Goal: Task Accomplishment & Management: Manage account settings

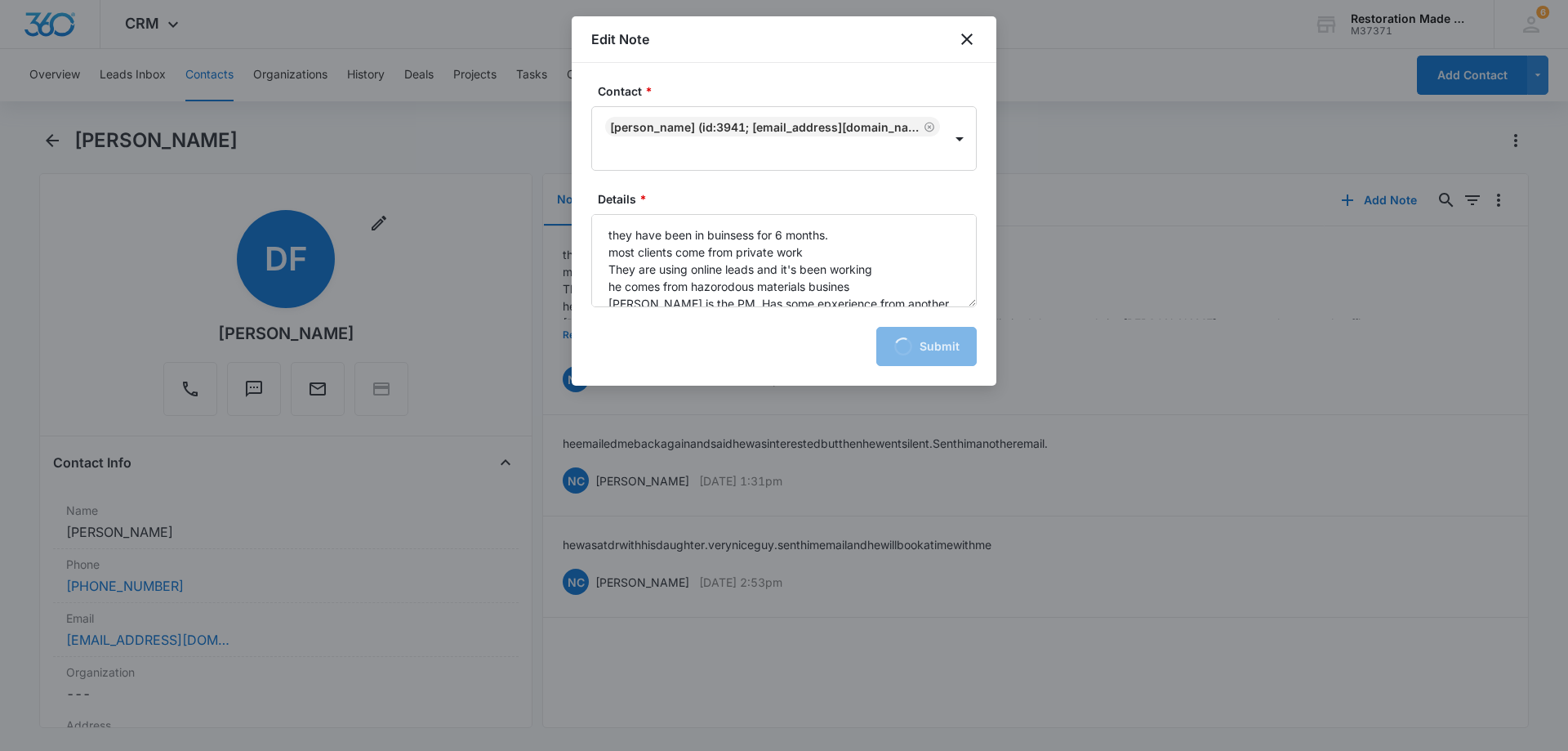
scroll to position [244, 0]
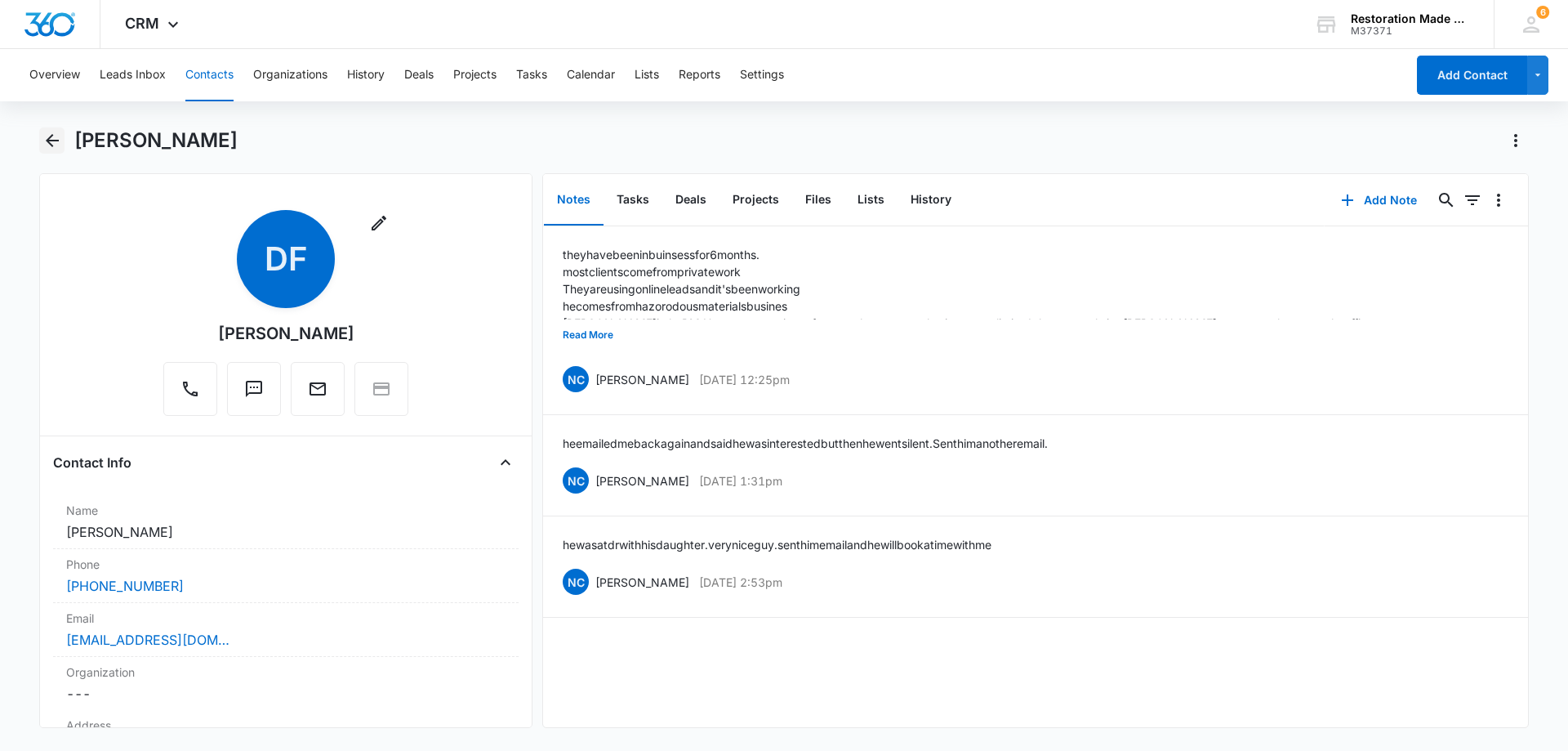
click at [55, 143] on icon "Back" at bounding box center [52, 141] width 20 height 20
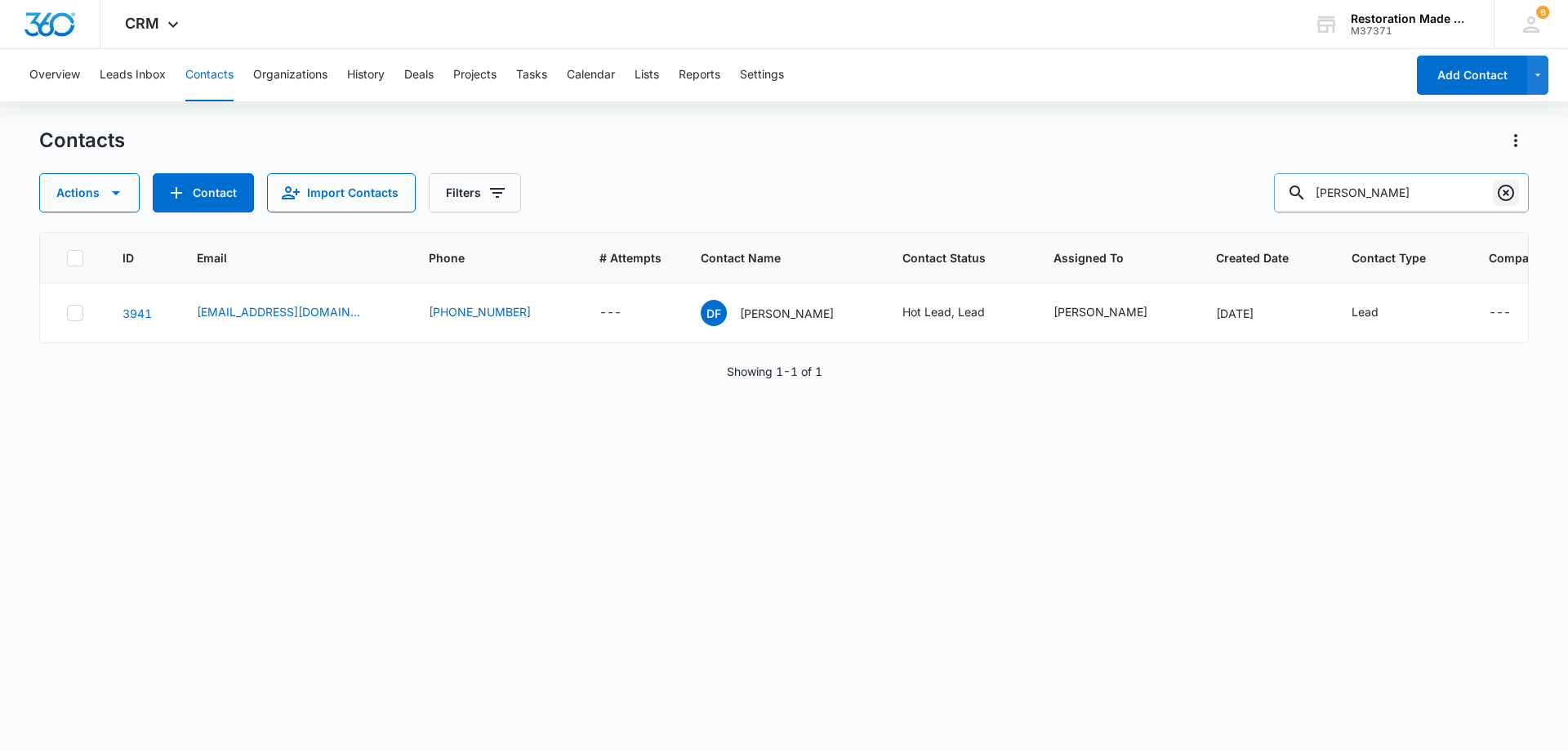
click at [1503, 193] on icon "Clear" at bounding box center [1507, 192] width 20 height 20
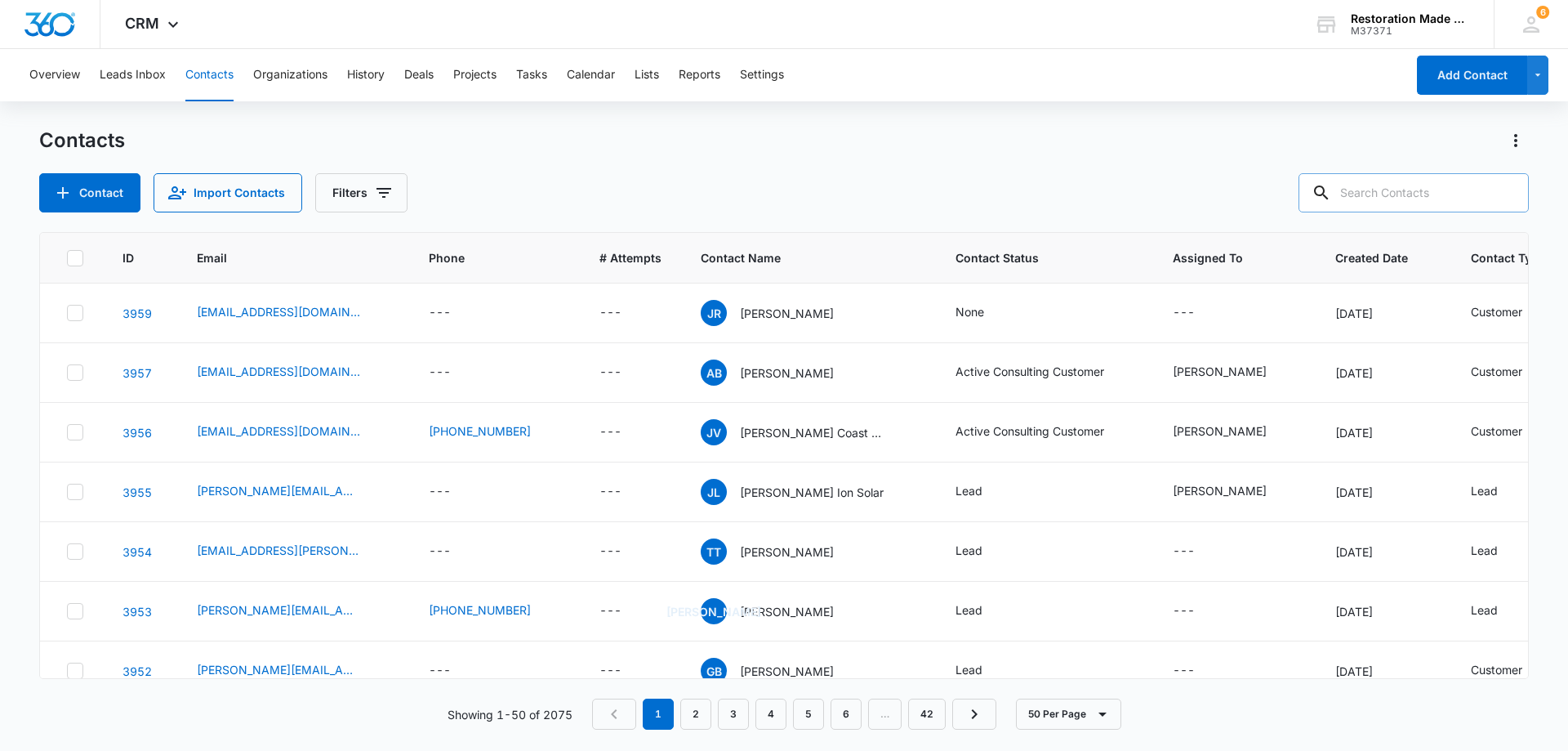
click at [1425, 196] on input "text" at bounding box center [1413, 193] width 230 height 39
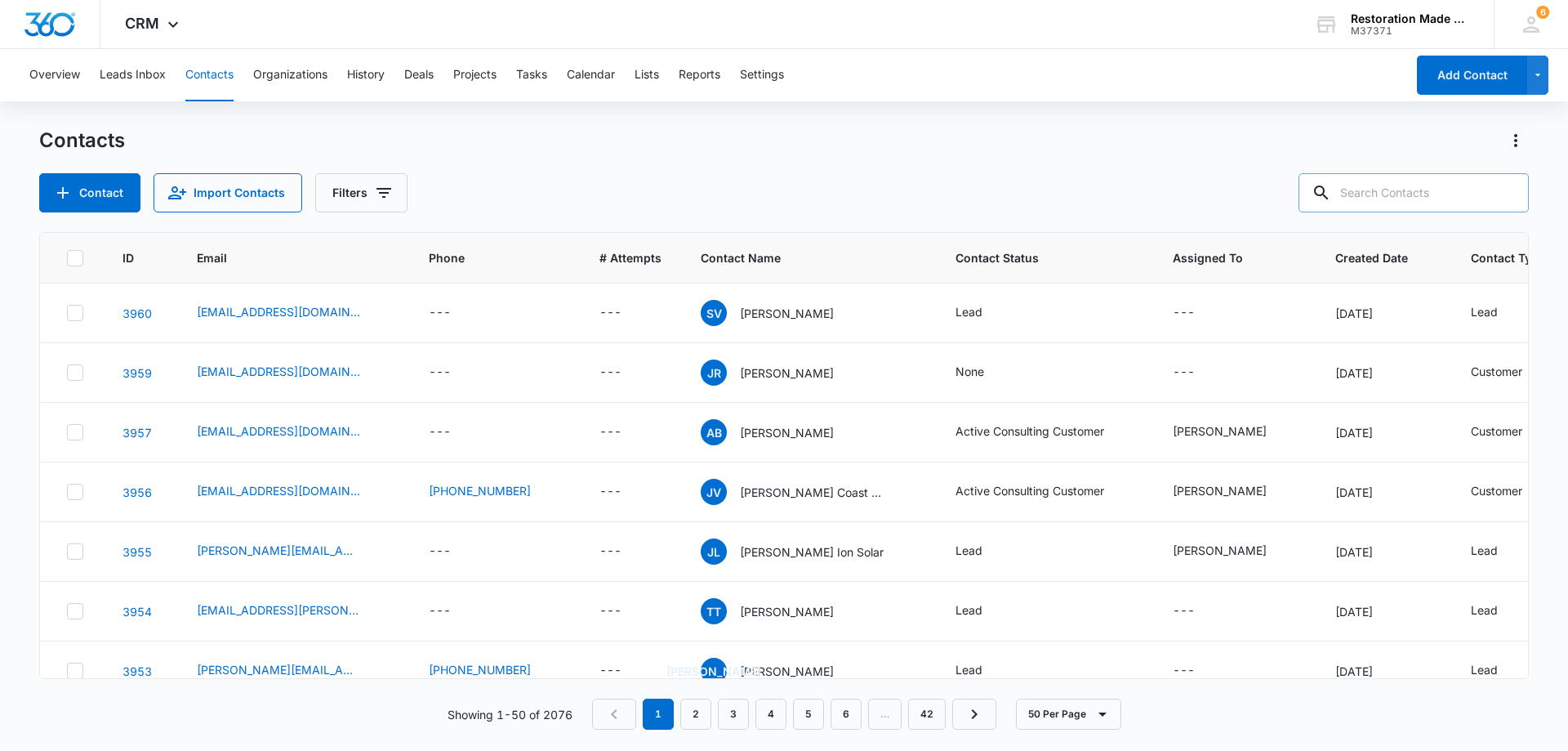
click at [1417, 195] on input "text" at bounding box center [1413, 193] width 230 height 39
type input "ben rhe"
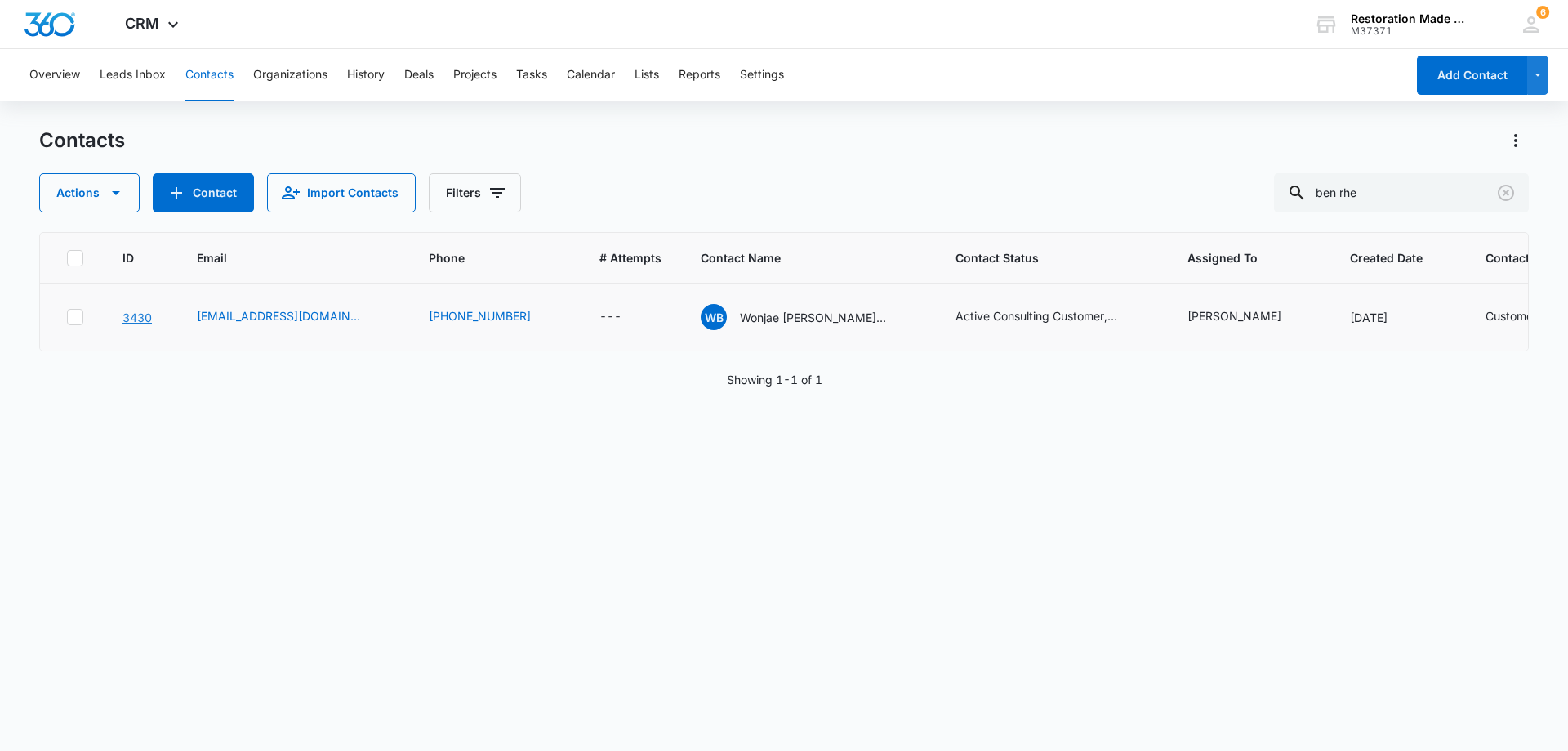
click at [142, 324] on link "3430" at bounding box center [138, 317] width 29 height 14
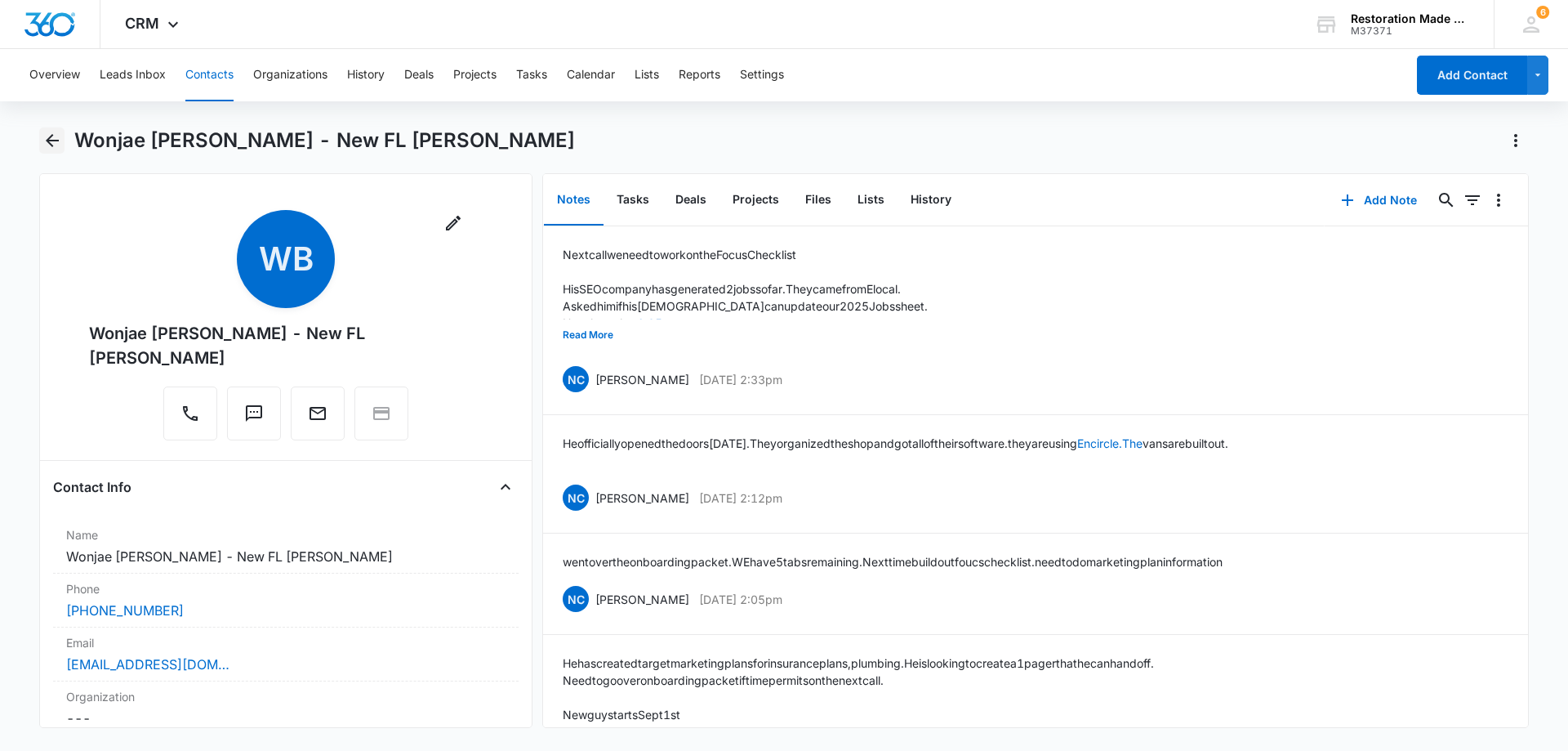
click at [54, 144] on icon "Back" at bounding box center [52, 141] width 20 height 20
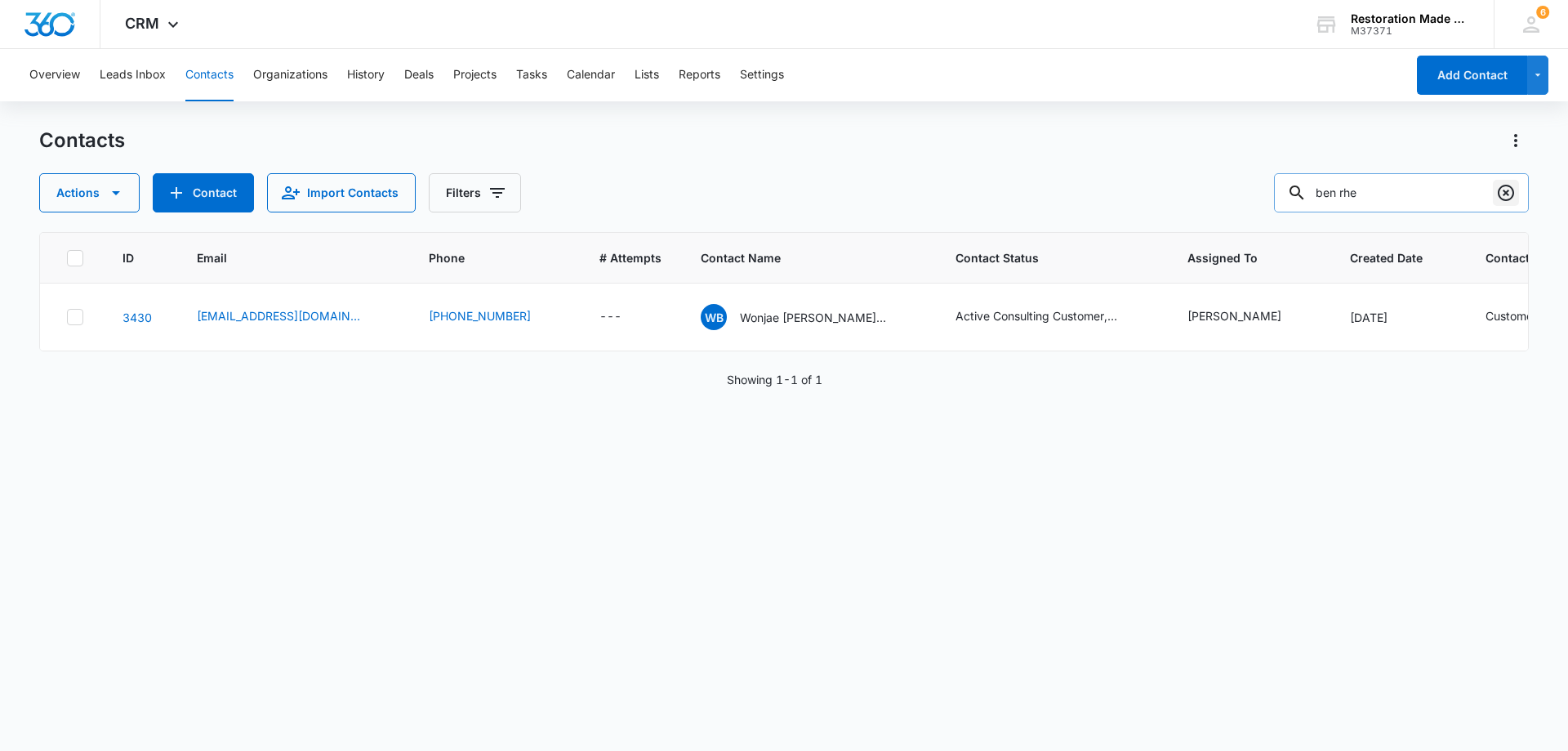
click at [1512, 194] on icon "Clear" at bounding box center [1507, 192] width 20 height 20
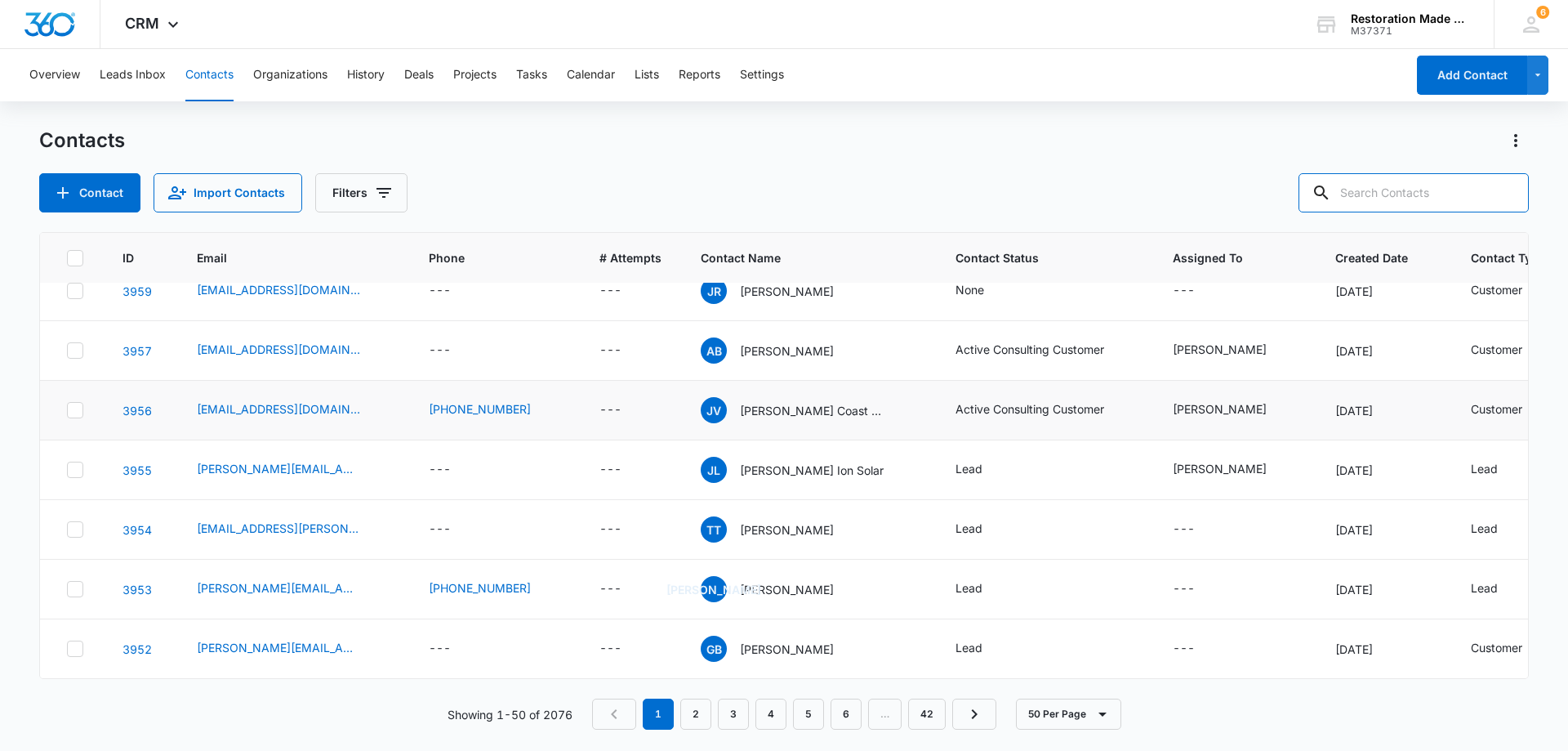
scroll to position [164, 0]
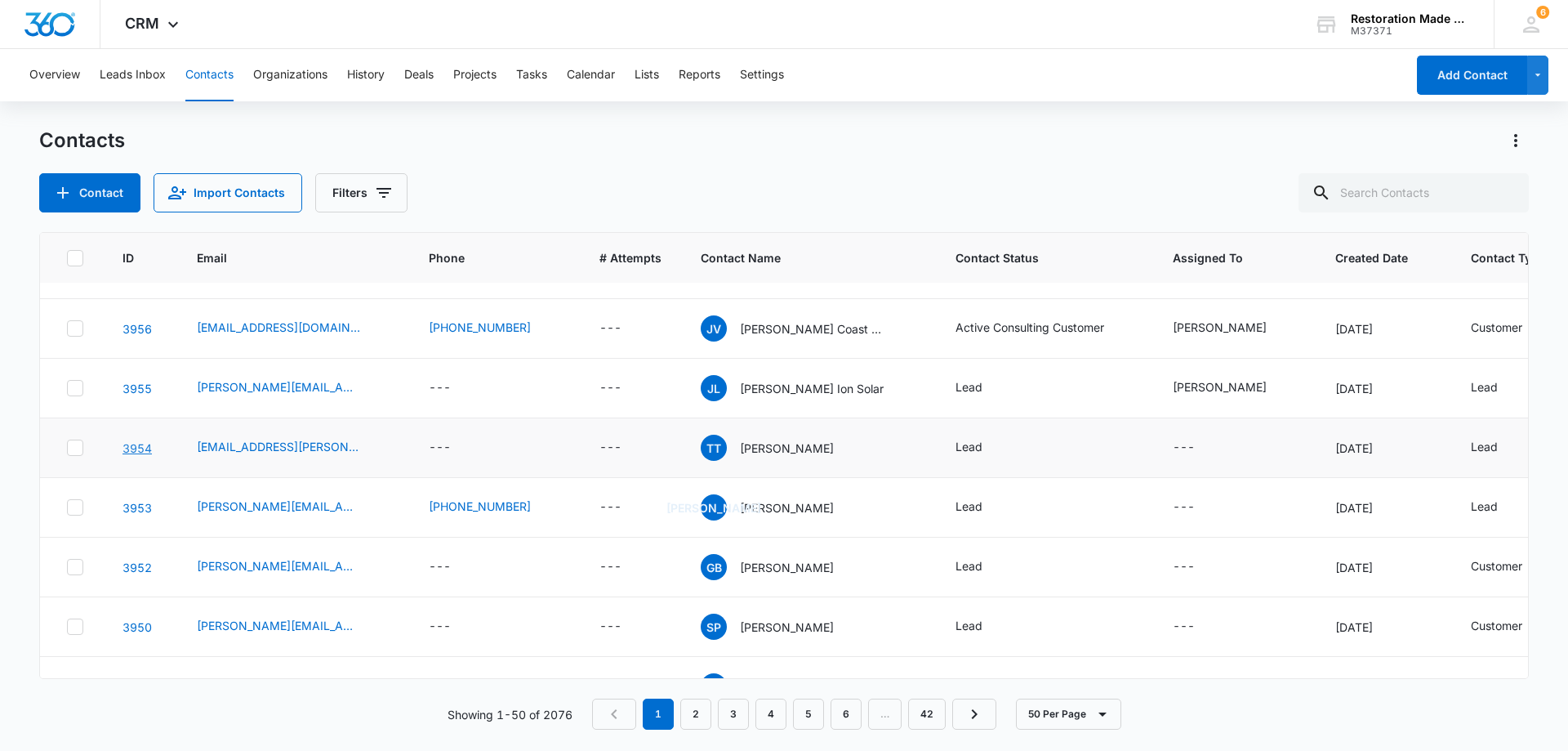
click at [143, 446] on link "3954" at bounding box center [138, 448] width 29 height 14
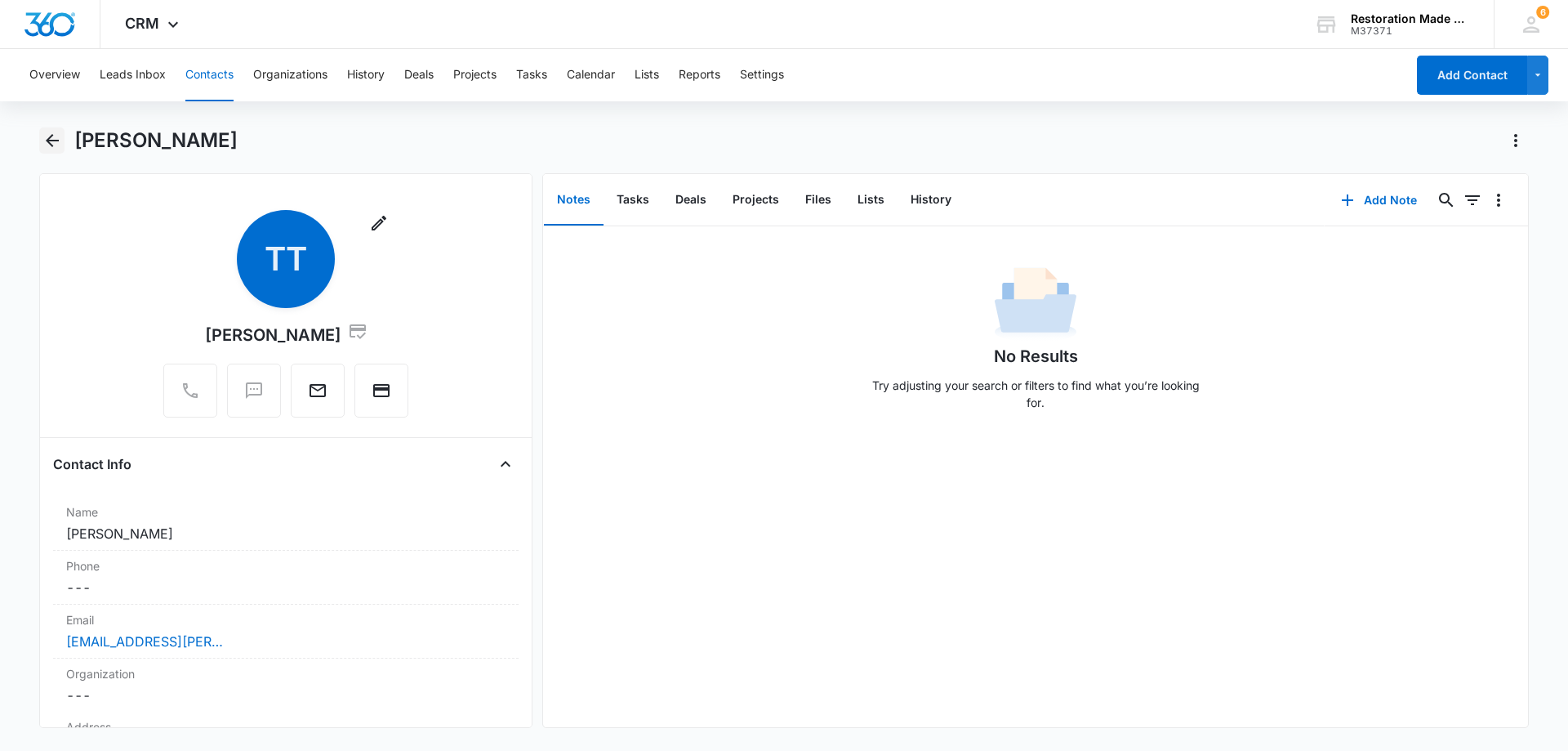
click at [56, 142] on icon "Back" at bounding box center [52, 141] width 13 height 13
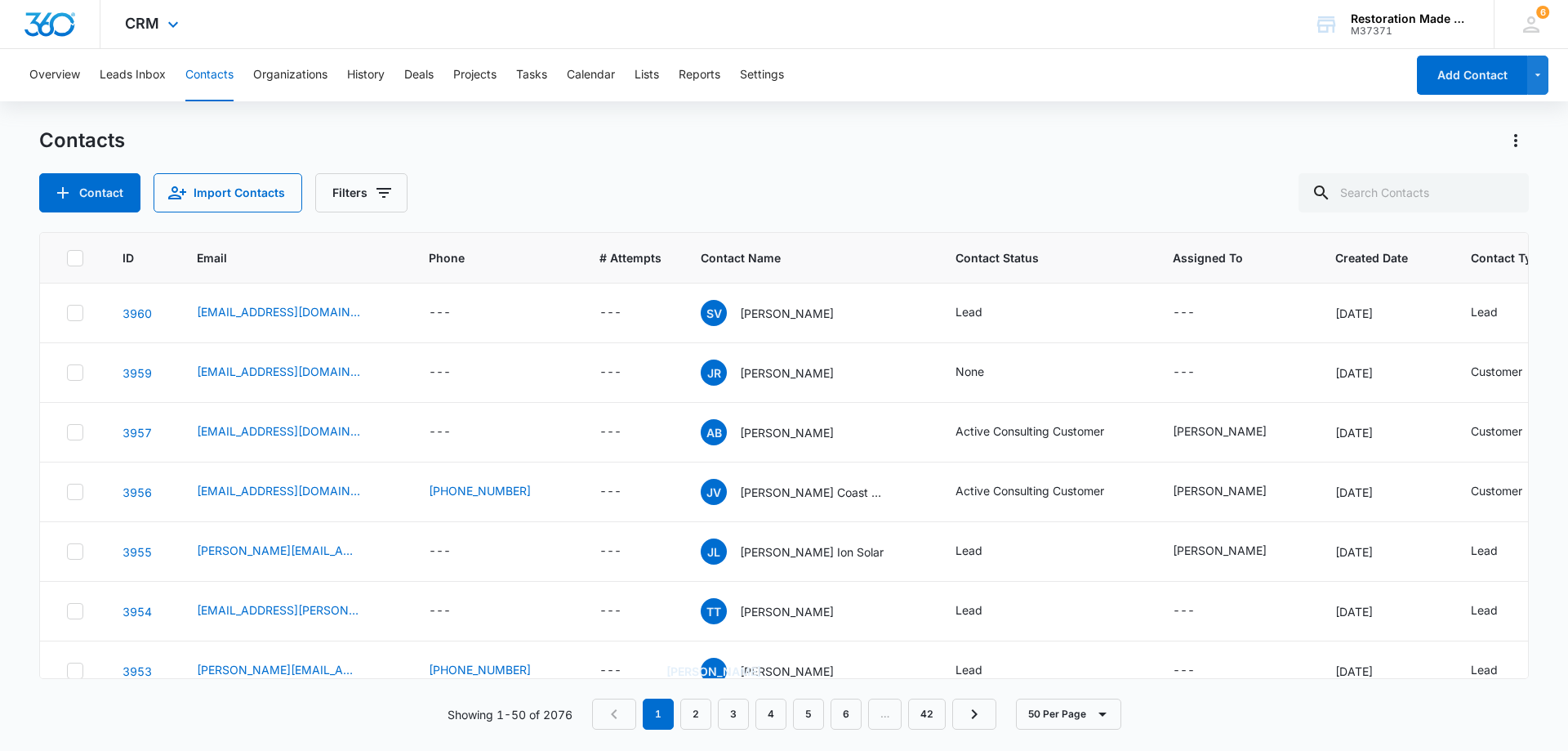
scroll to position [164, 0]
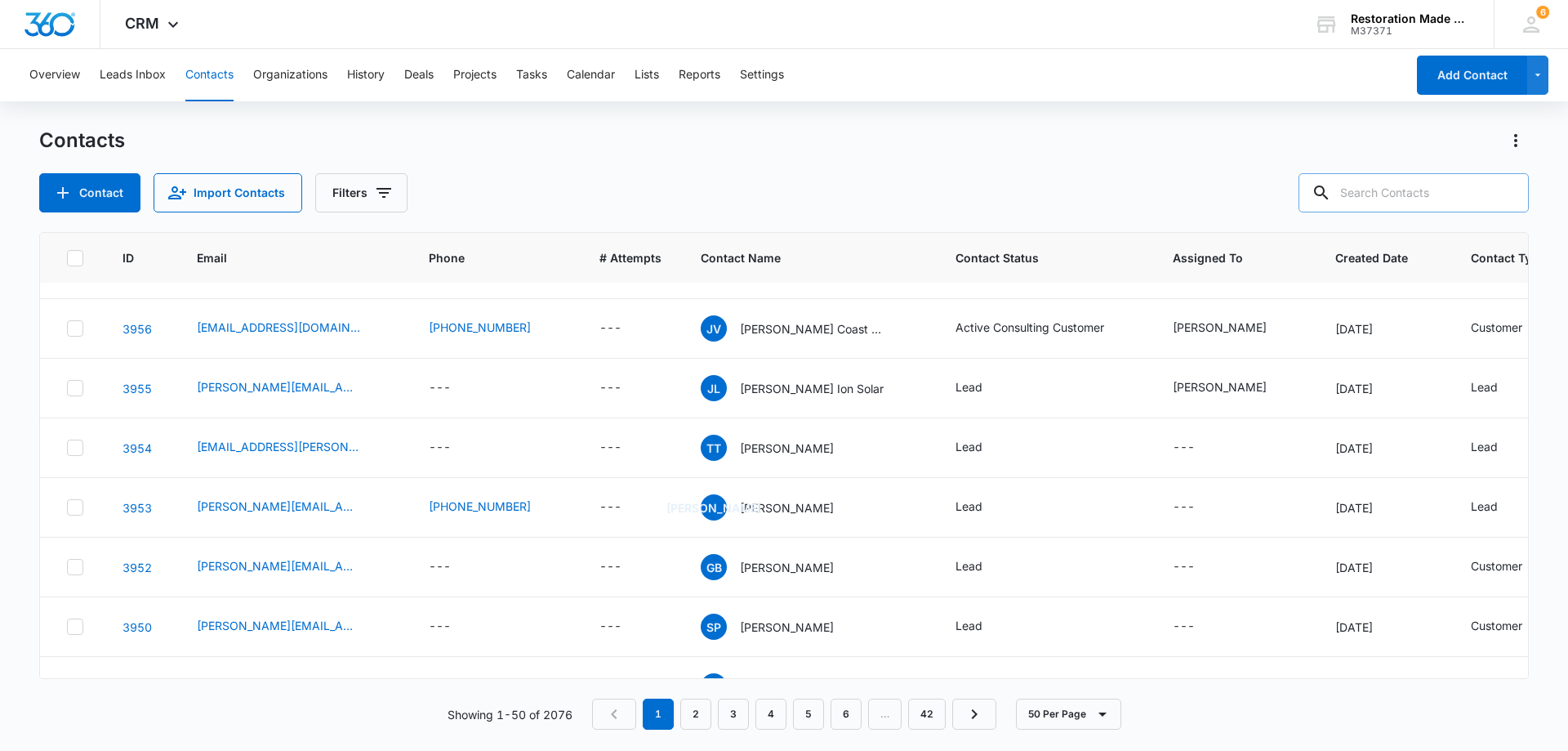
click at [1430, 190] on input "text" at bounding box center [1413, 193] width 230 height 39
type input "ben rh"
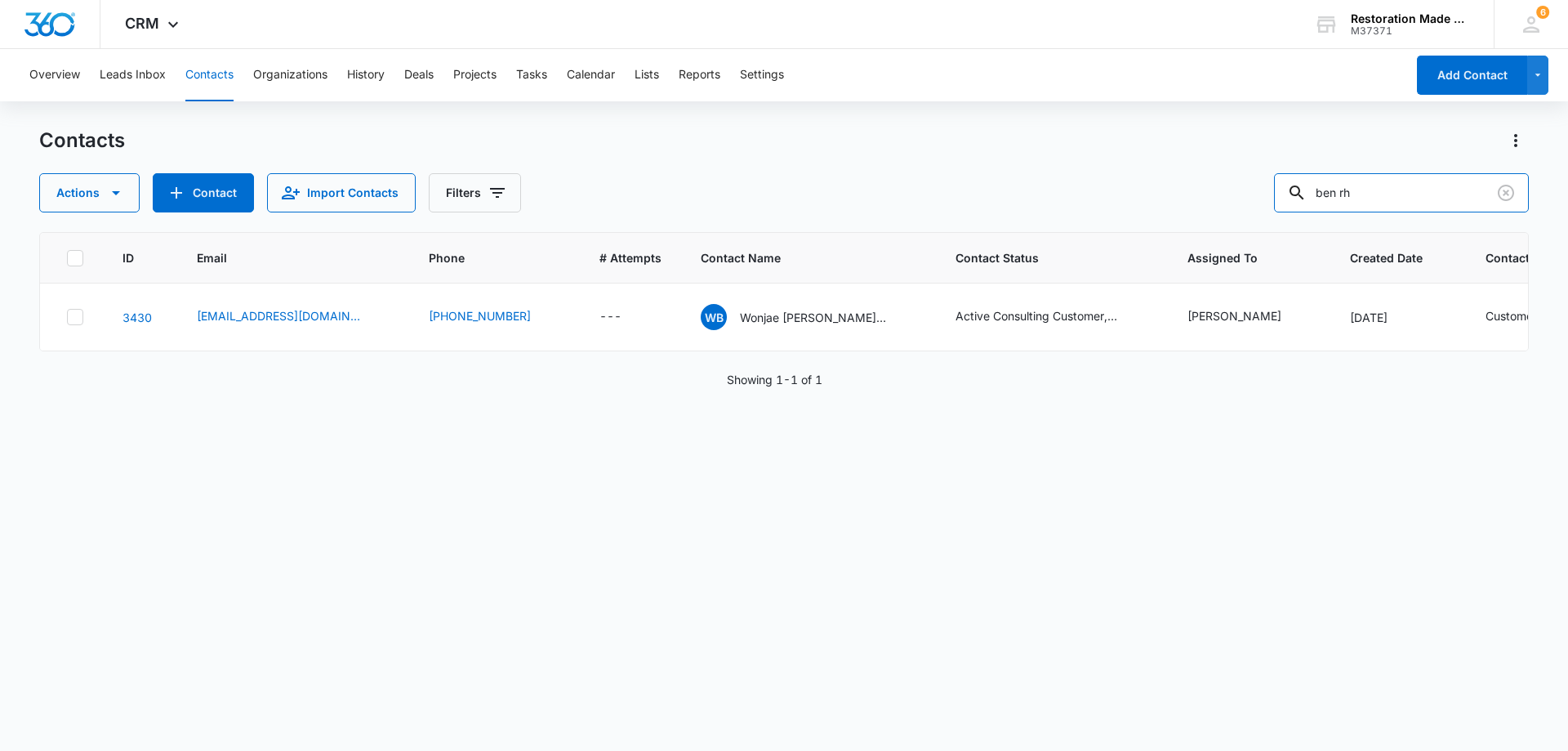
scroll to position [0, 0]
click at [139, 324] on link "3430" at bounding box center [138, 317] width 29 height 14
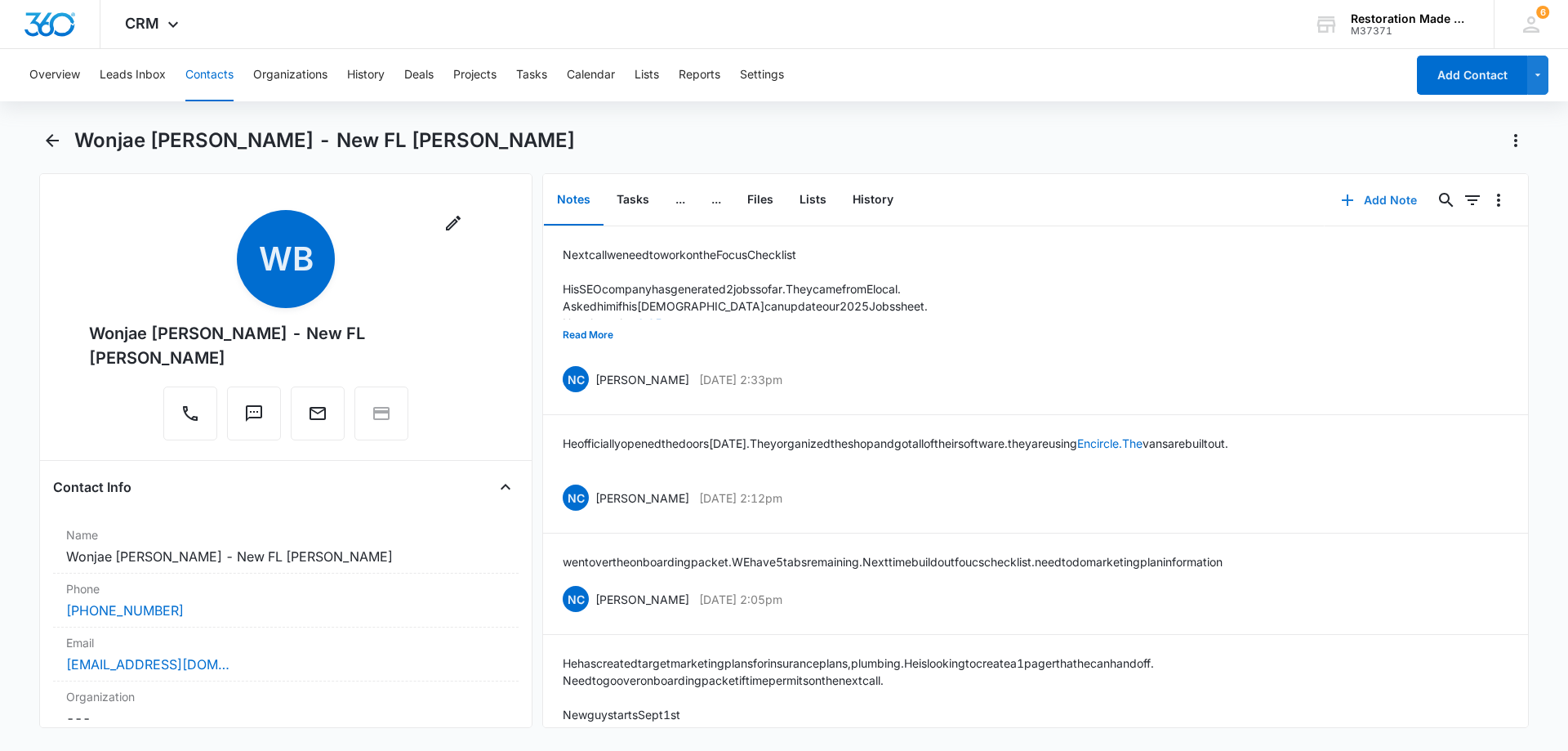
click at [1379, 202] on button "Add Note" at bounding box center [1379, 200] width 109 height 39
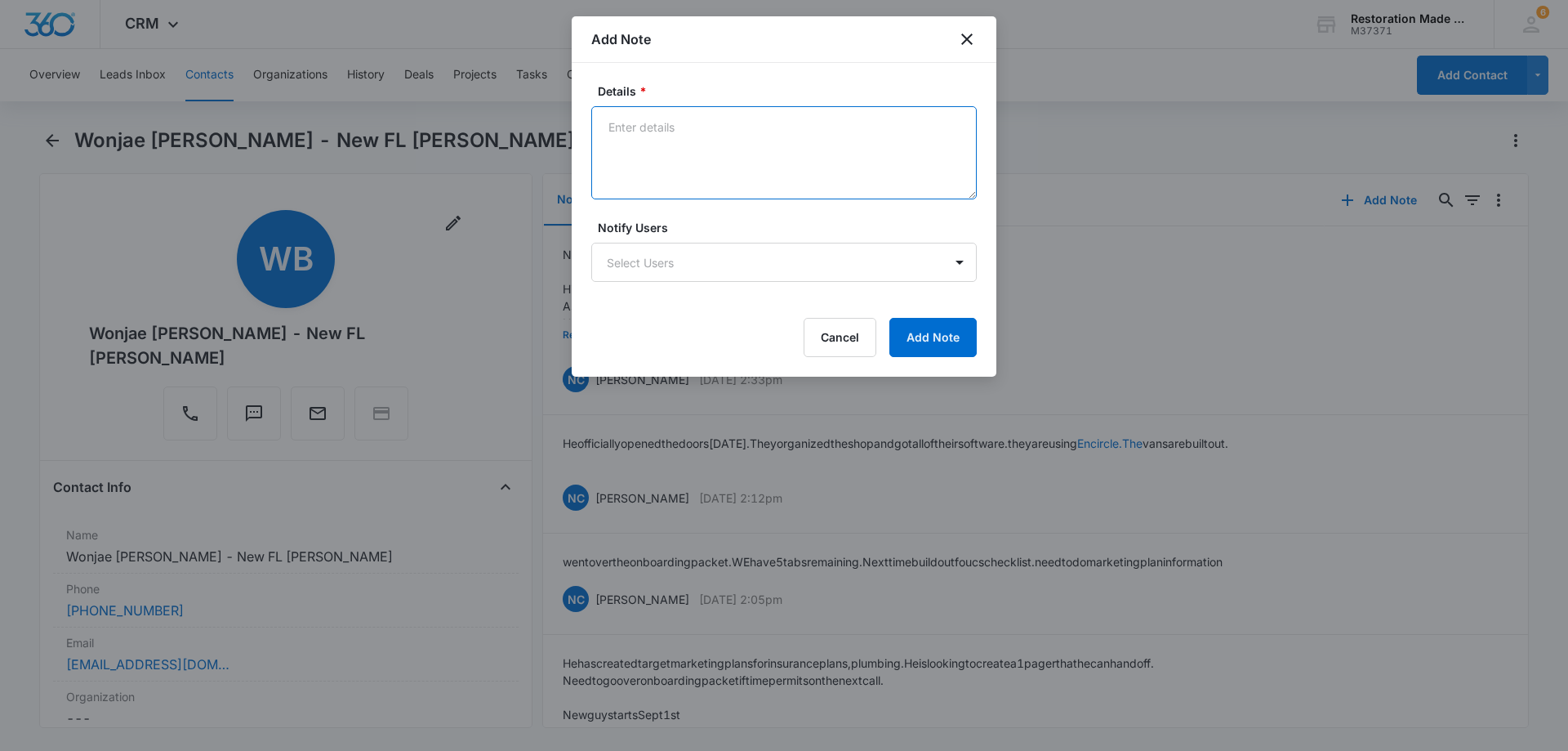
click at [802, 164] on textarea "Details *" at bounding box center [784, 153] width 386 height 93
click at [665, 124] on textarea "got a new 12k job. from a mold assessor." at bounding box center [784, 153] width 386 height 93
click at [857, 124] on textarea "got a new $12k job. from a mold assessor." at bounding box center [784, 153] width 386 height 93
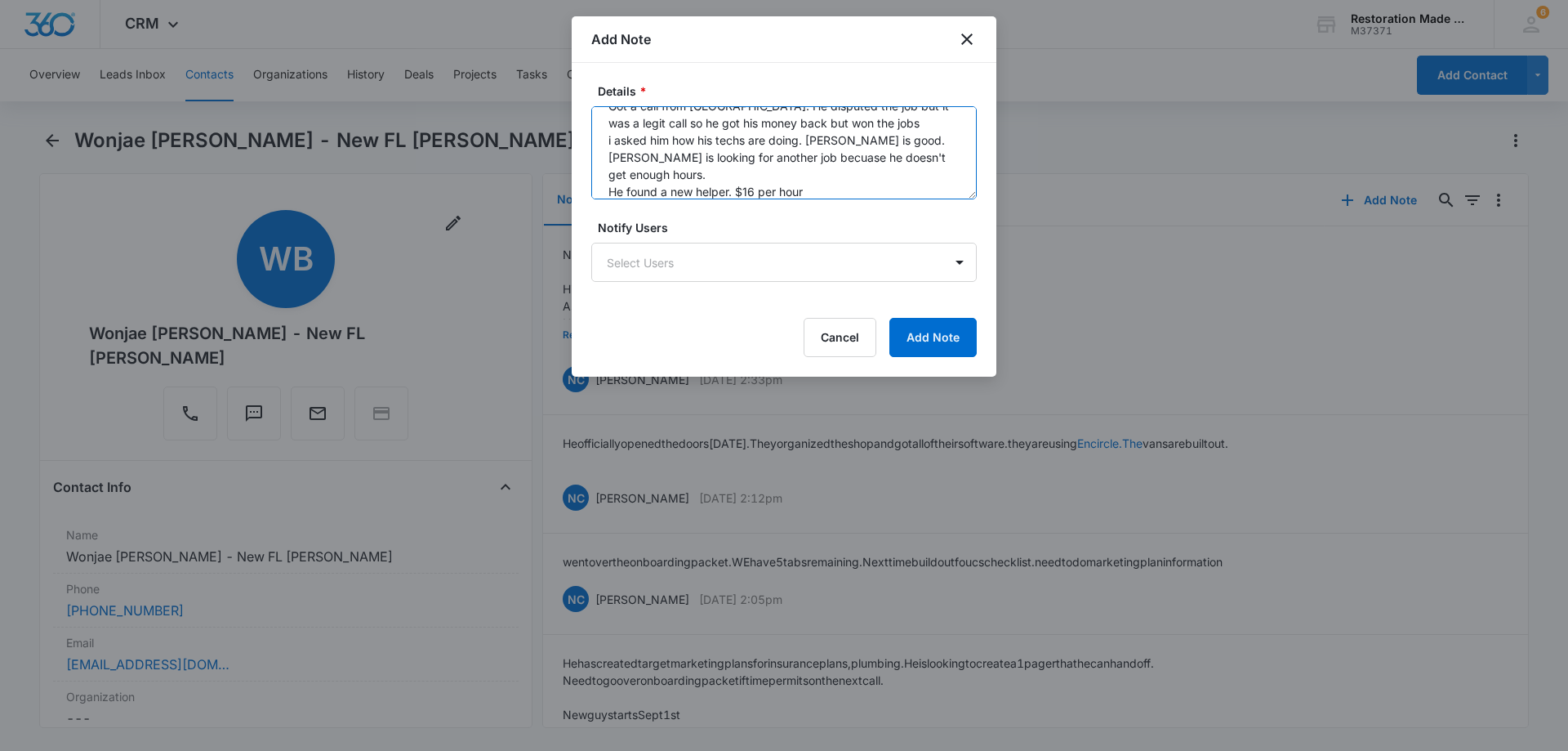
scroll to position [56, 0]
type textarea "got a new $12k job. from a mold assessor. Got a call from [GEOGRAPHIC_DATA]. He…"
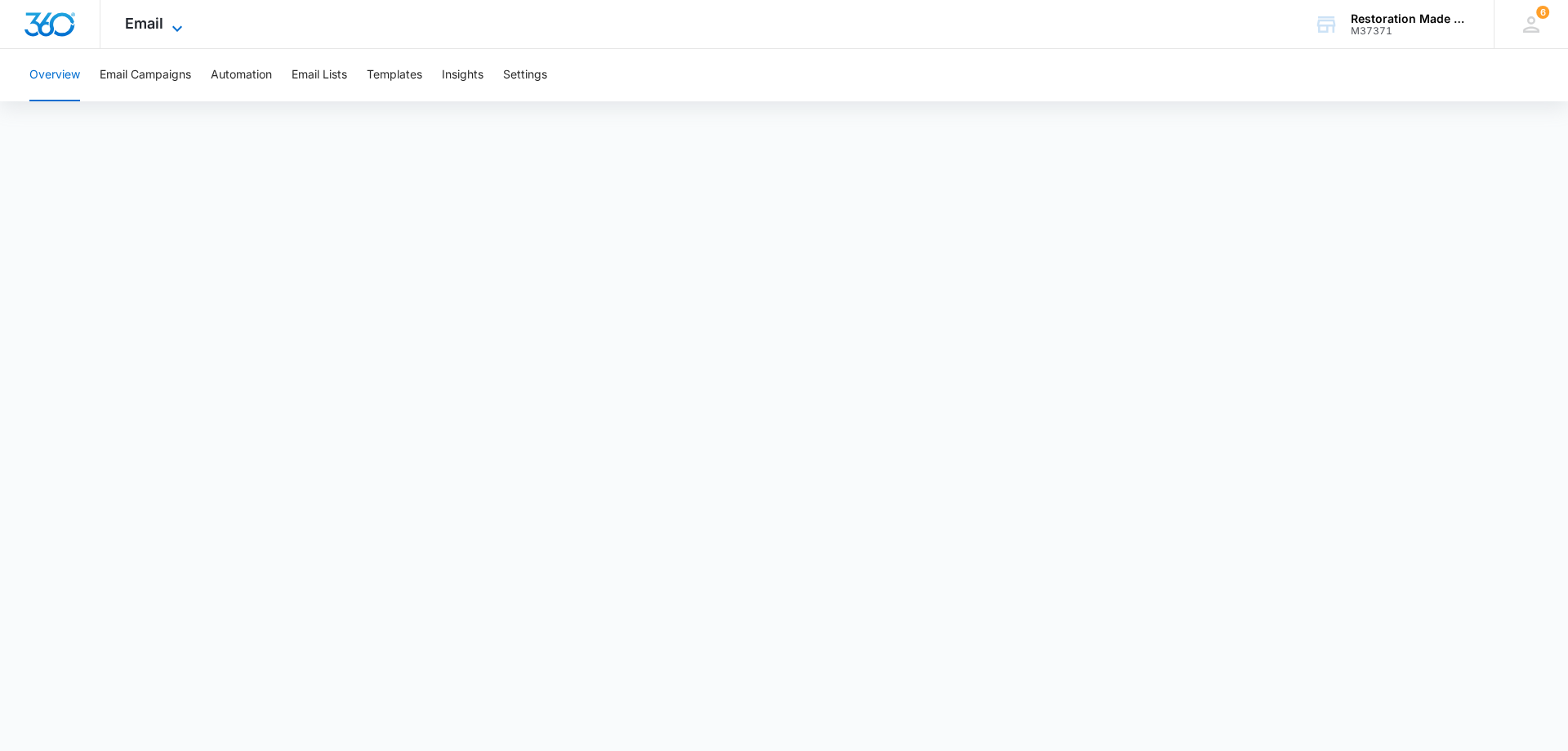
click at [176, 21] on icon at bounding box center [178, 29] width 20 height 20
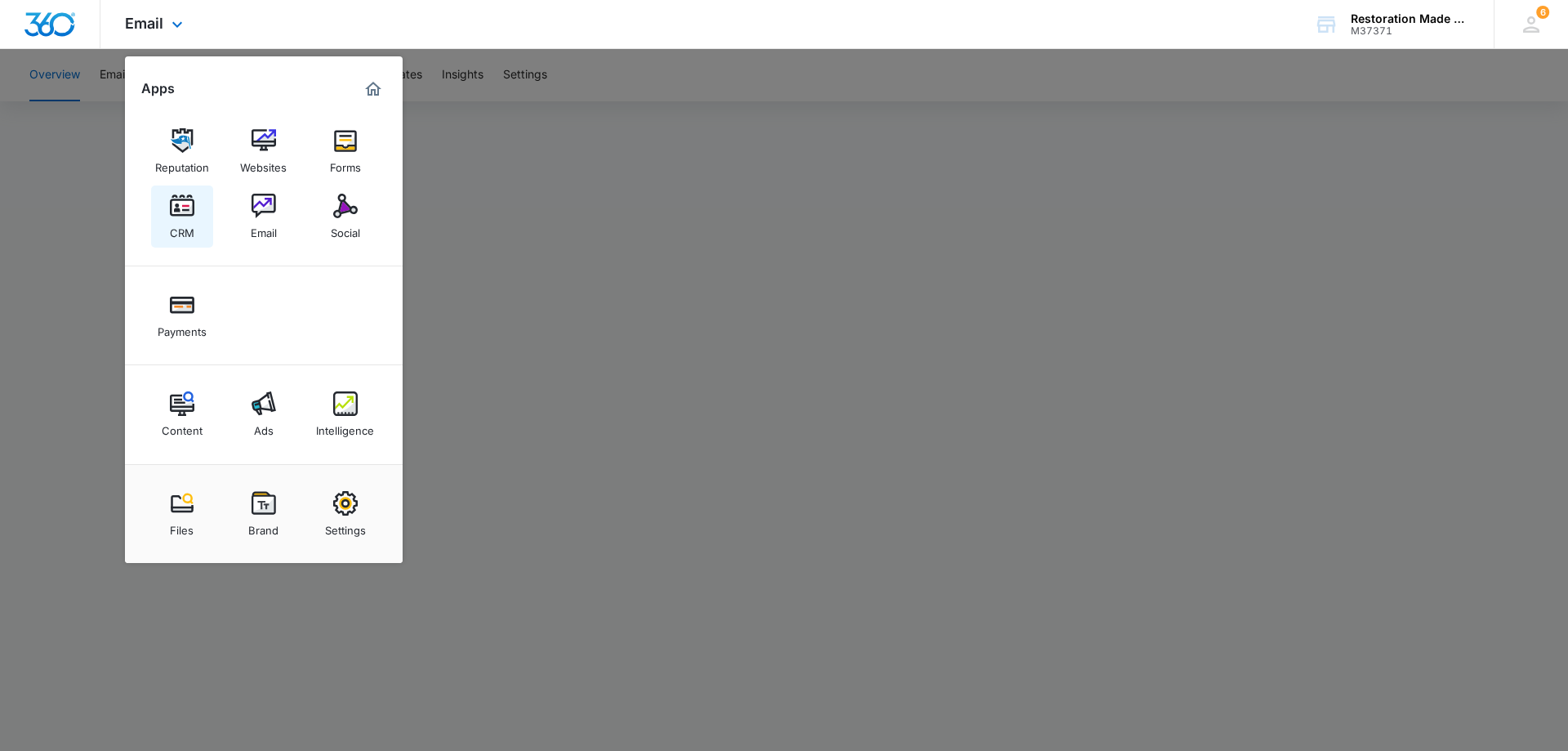
click at [189, 206] on img at bounding box center [183, 206] width 25 height 25
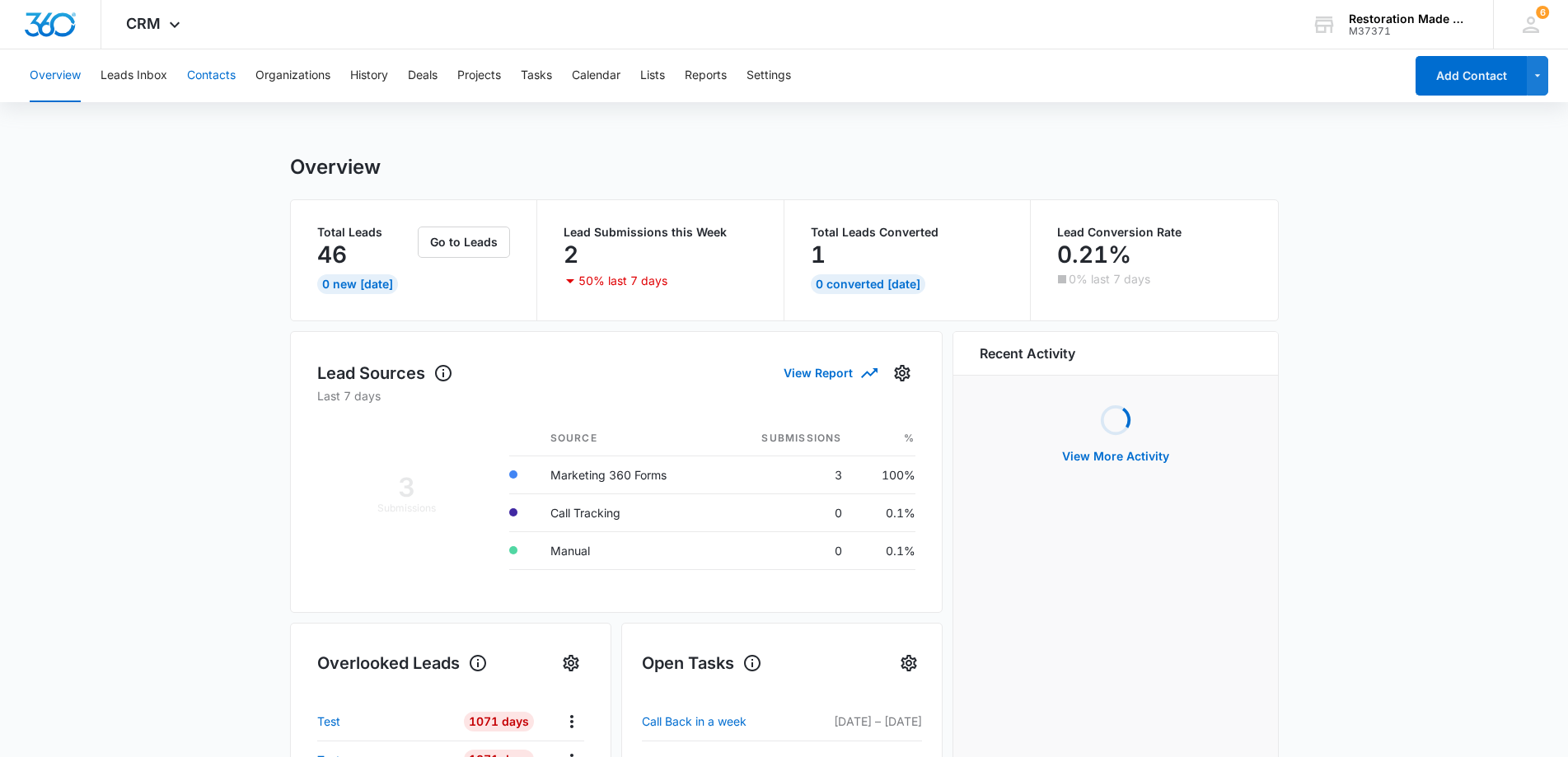
click at [216, 74] on button "Contacts" at bounding box center [211, 76] width 49 height 53
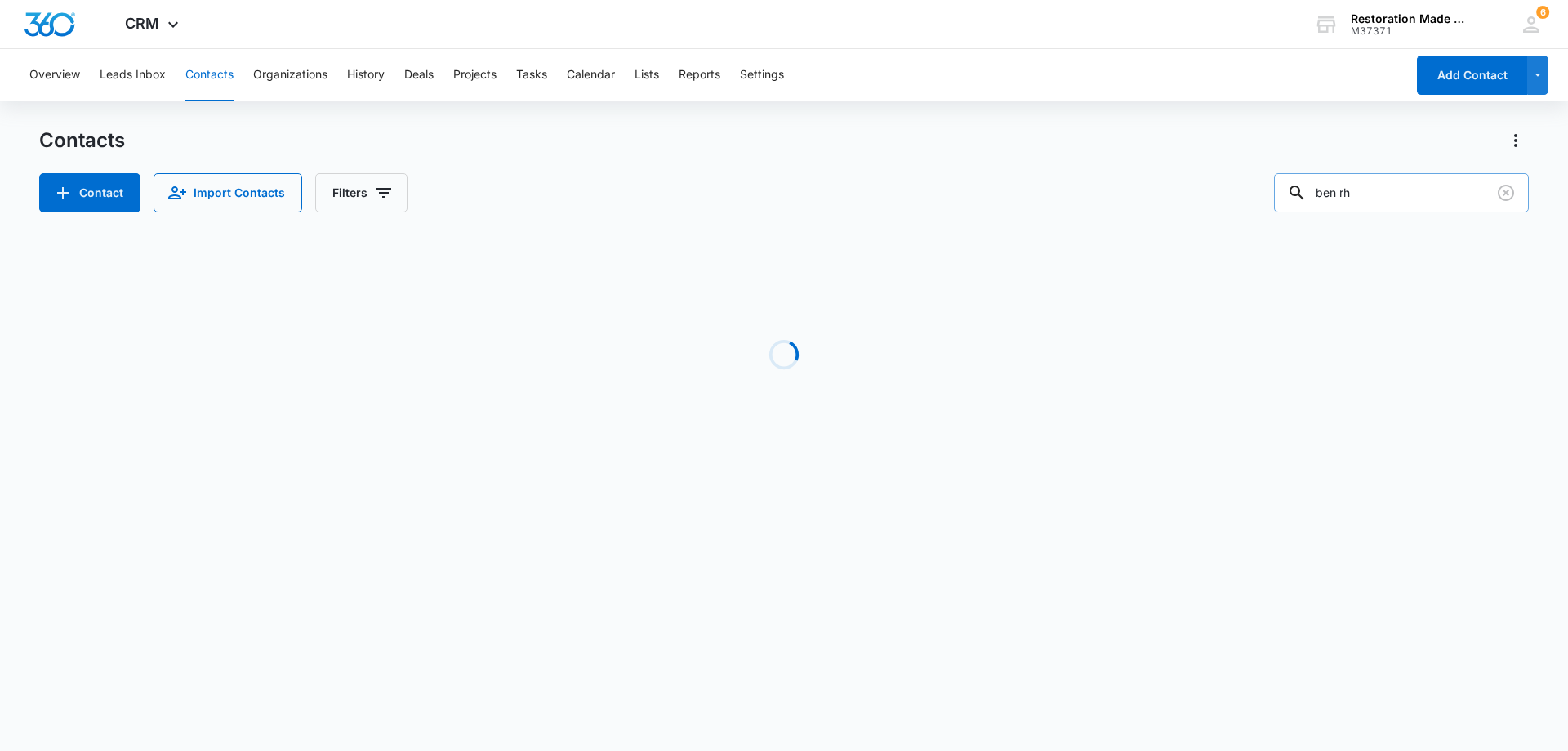
click at [1424, 199] on input "ben rh" at bounding box center [1401, 193] width 255 height 39
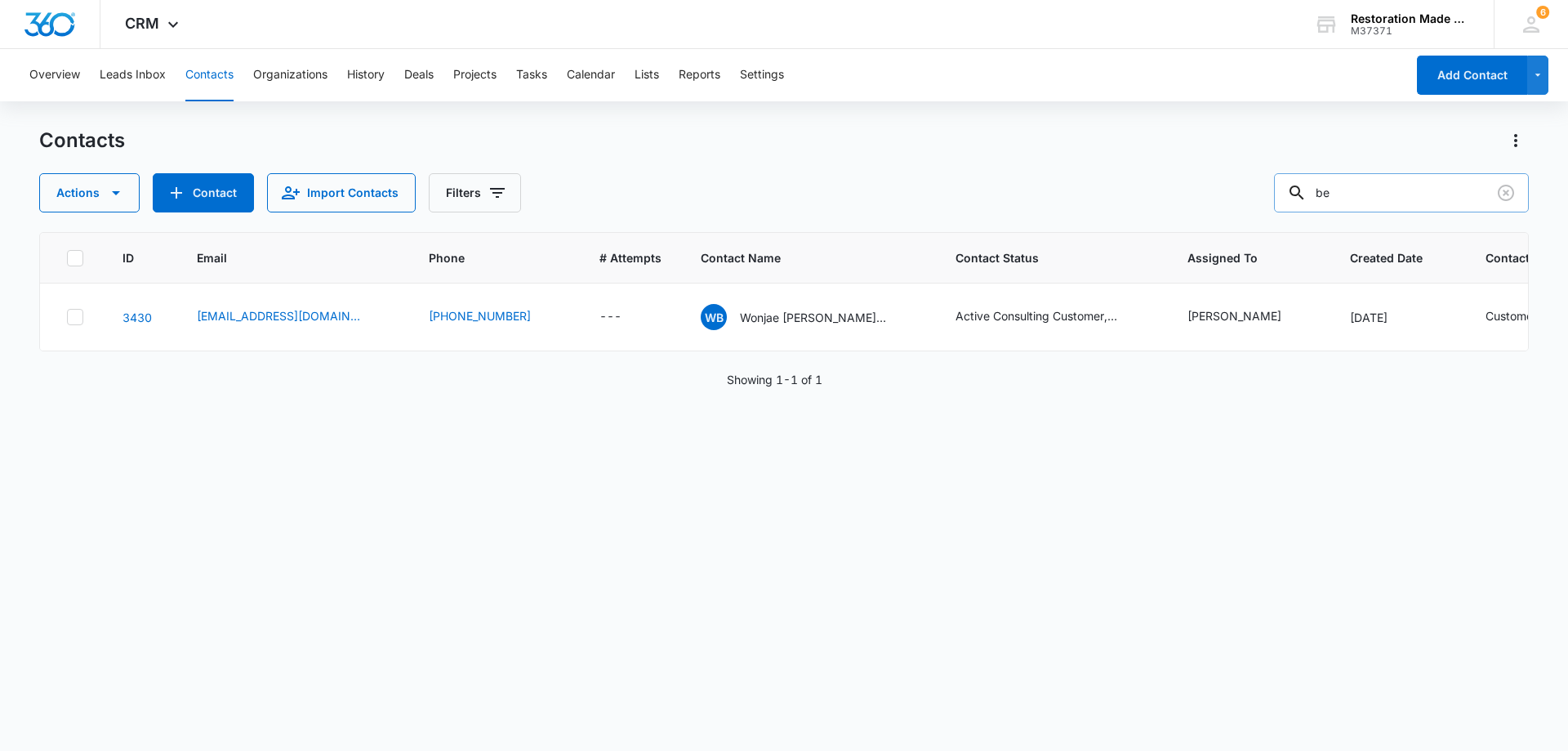
type input "b"
type input "andrew"
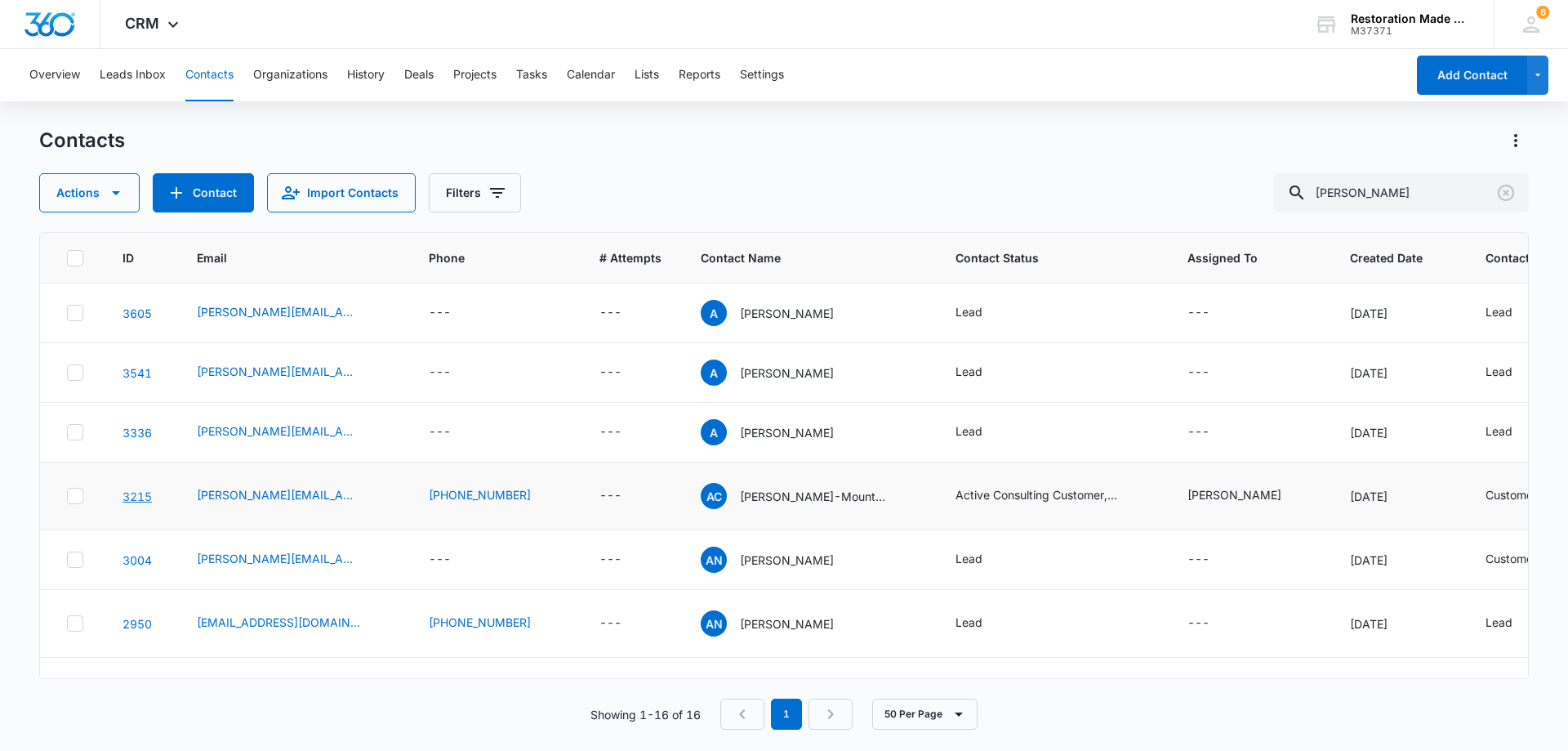
click at [142, 495] on link "3215" at bounding box center [138, 496] width 29 height 14
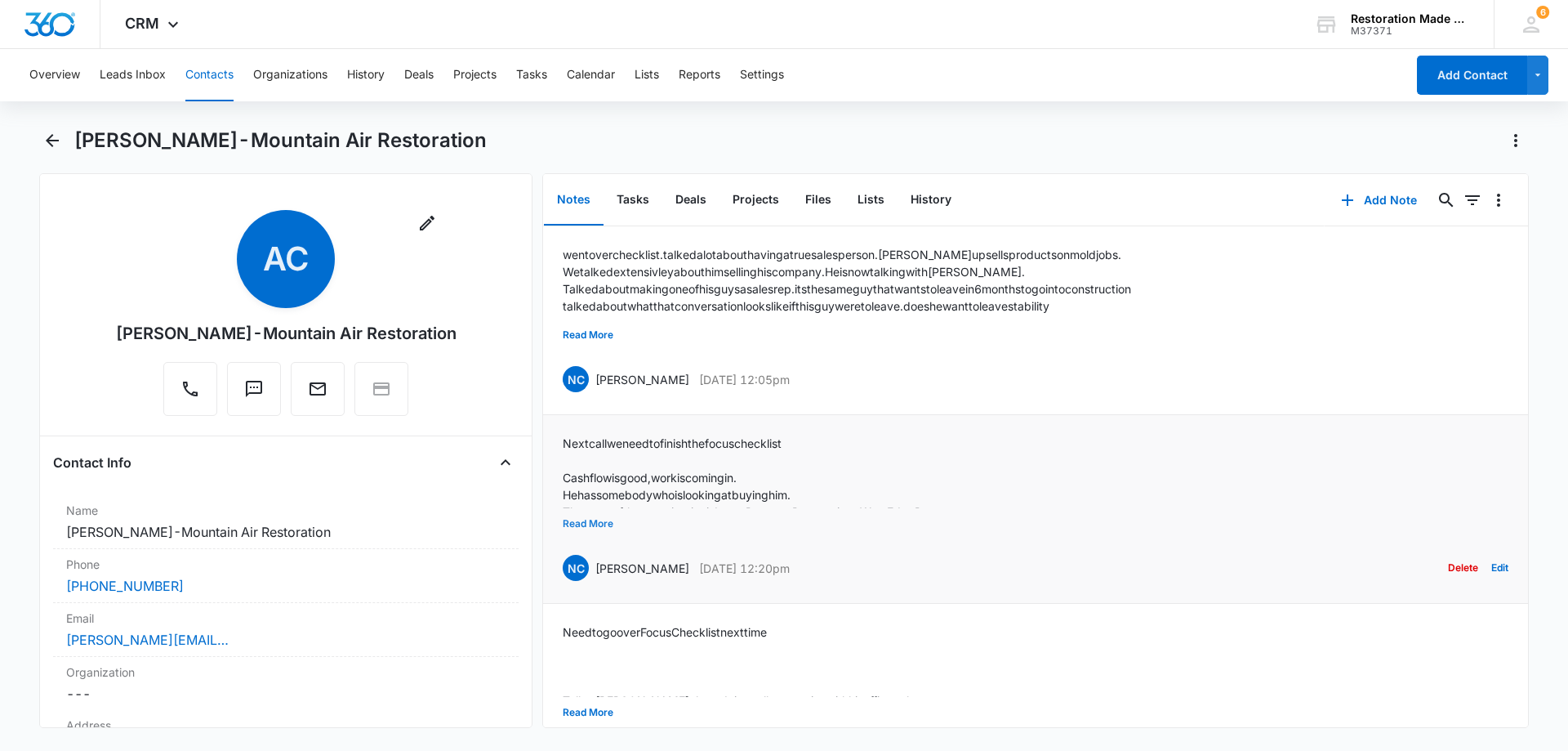
click at [595, 529] on button "Read More" at bounding box center [588, 524] width 51 height 31
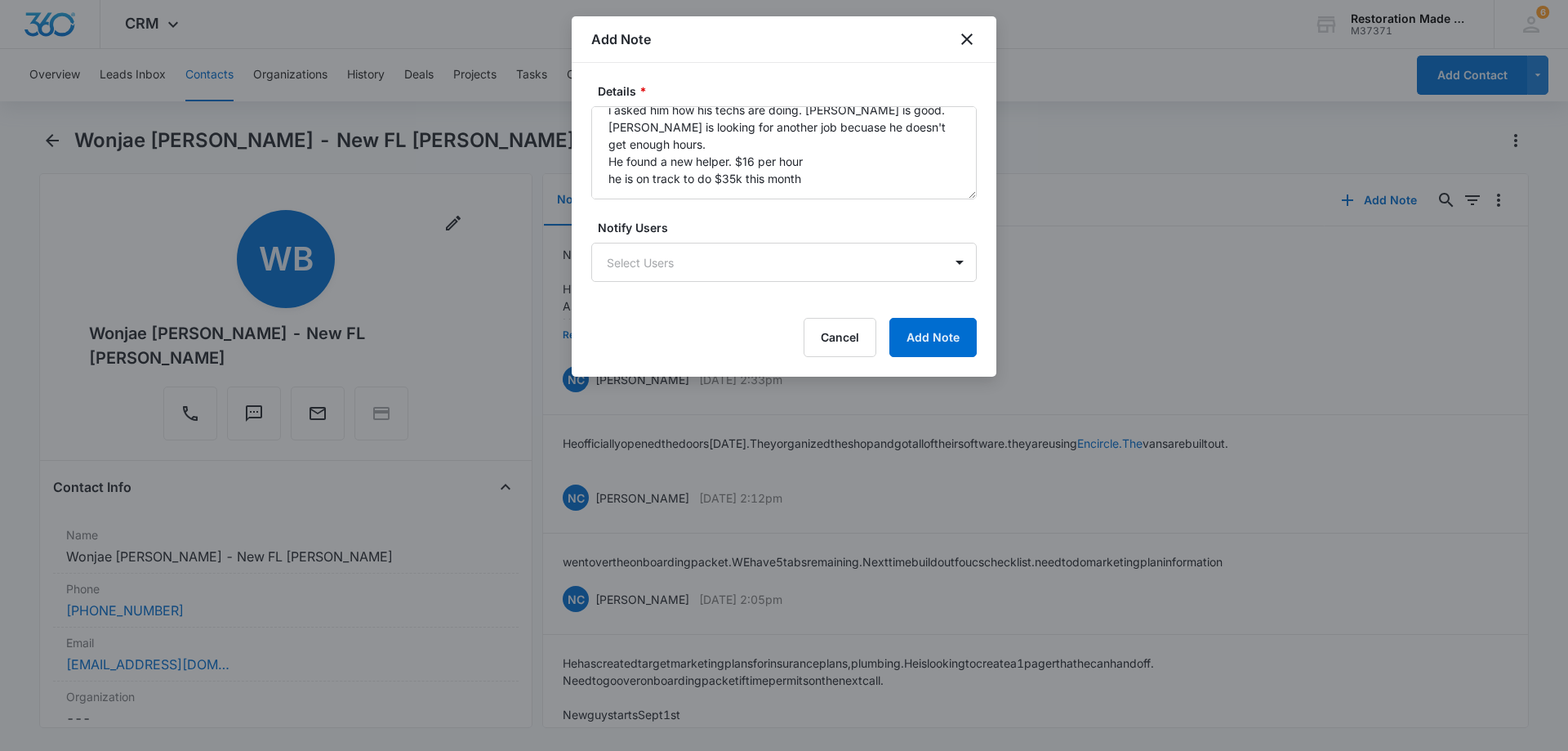
scroll to position [120, 0]
click at [686, 126] on textarea "got a new $12k job. from a mold assessor. Got a call from [GEOGRAPHIC_DATA]. He…" at bounding box center [784, 153] width 386 height 93
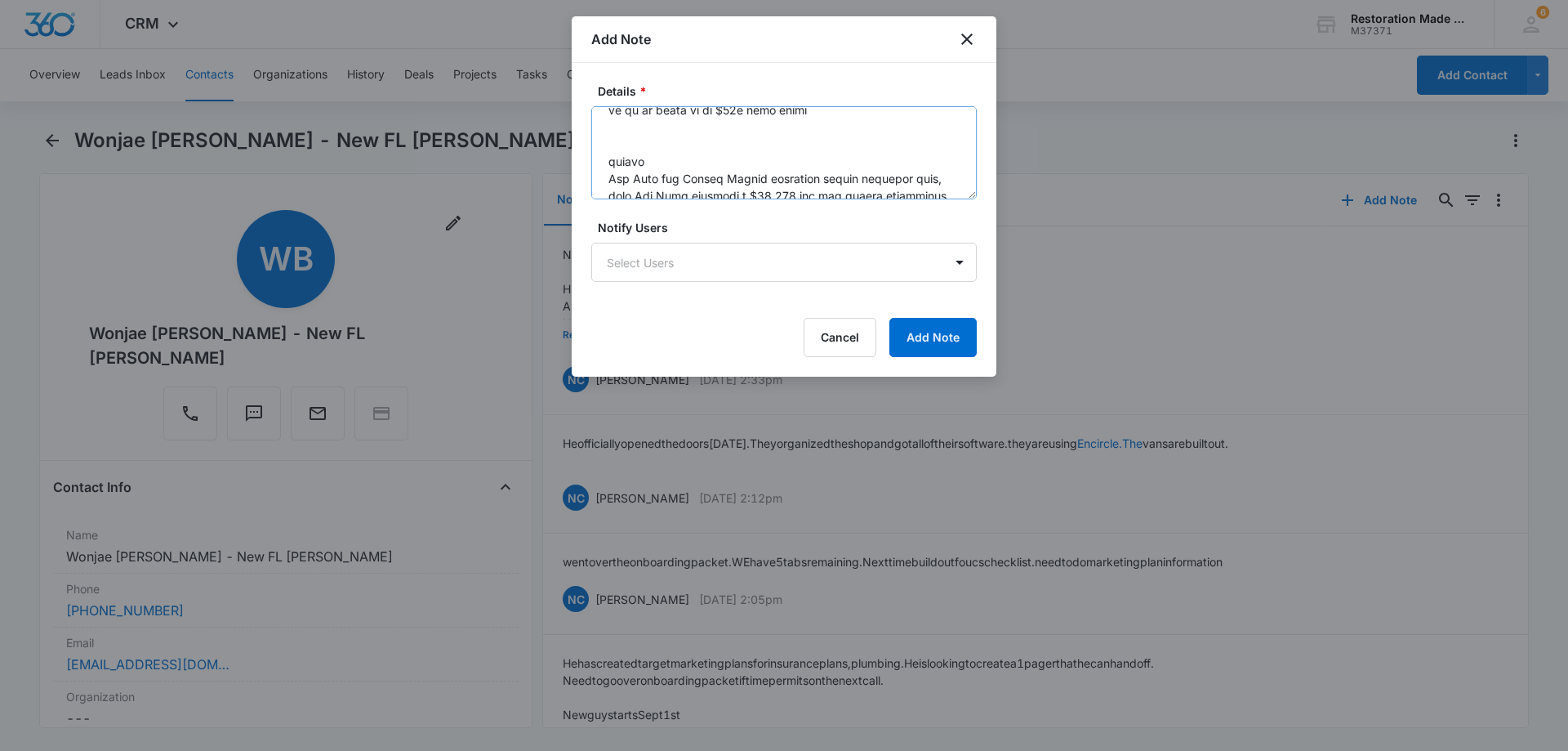
scroll to position [347, 0]
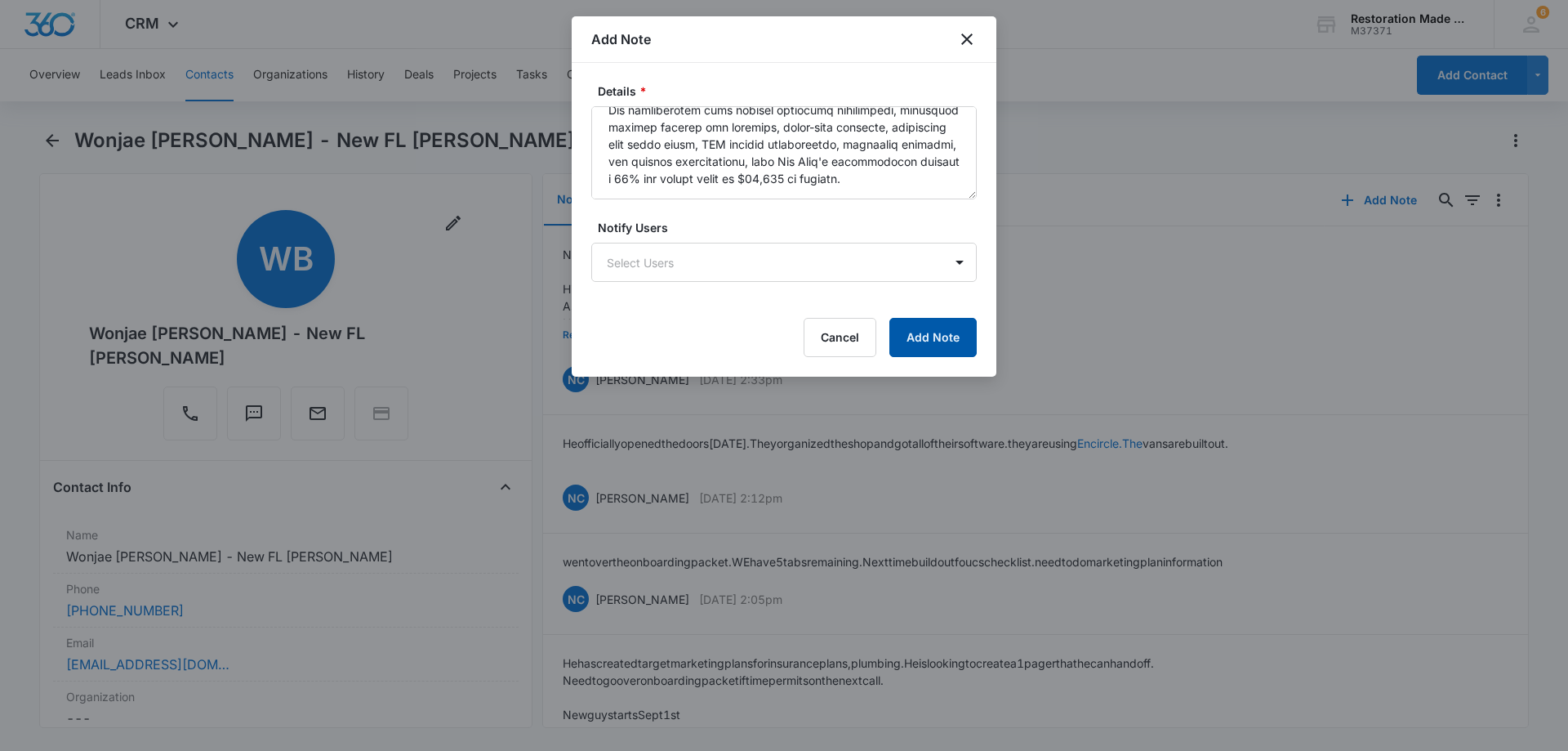
type textarea "got a new $12k job. from a mold assessor. Got a call from Inquirley. He dispute…"
click at [943, 345] on button "Add Note" at bounding box center [933, 337] width 88 height 39
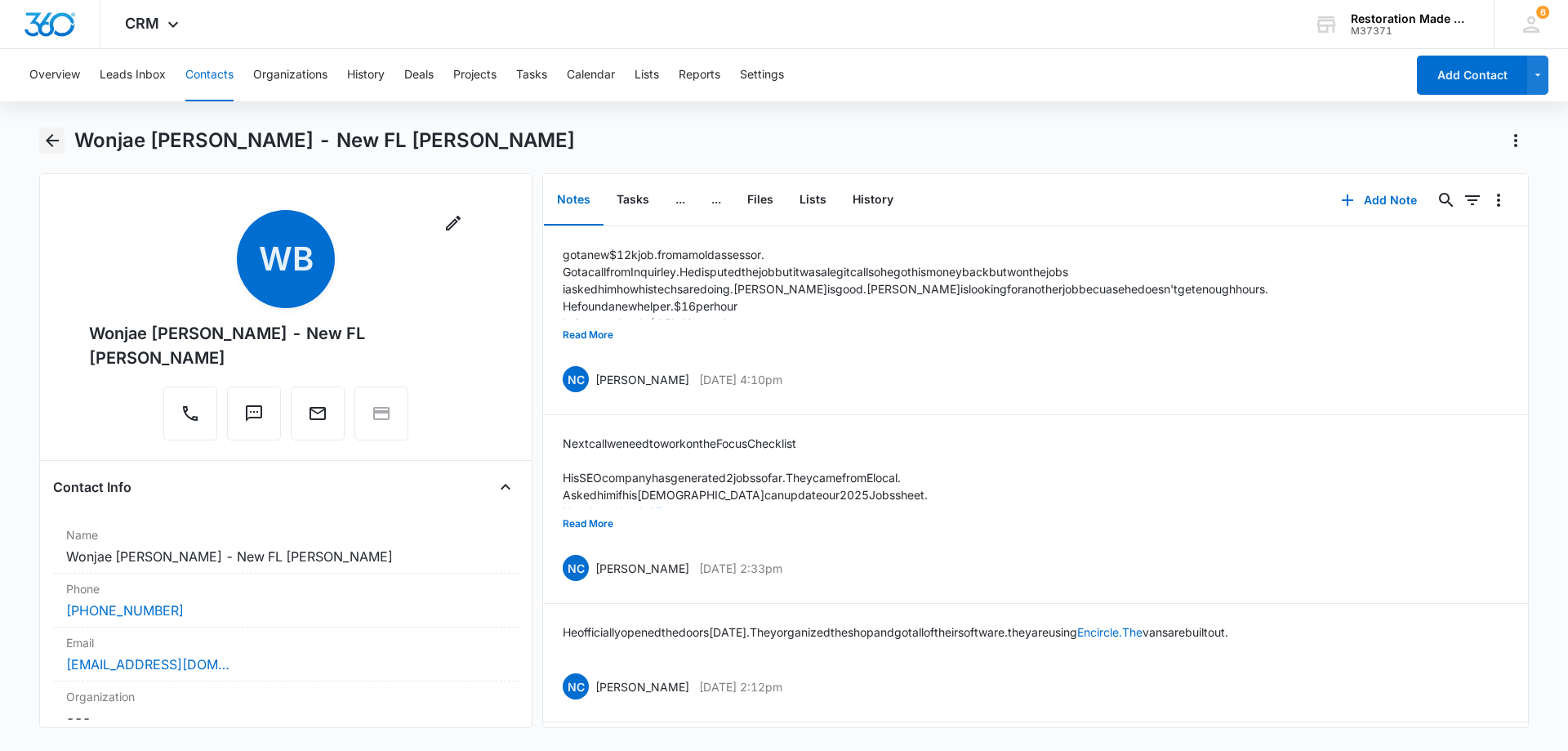
click at [54, 137] on icon "Back" at bounding box center [52, 141] width 20 height 20
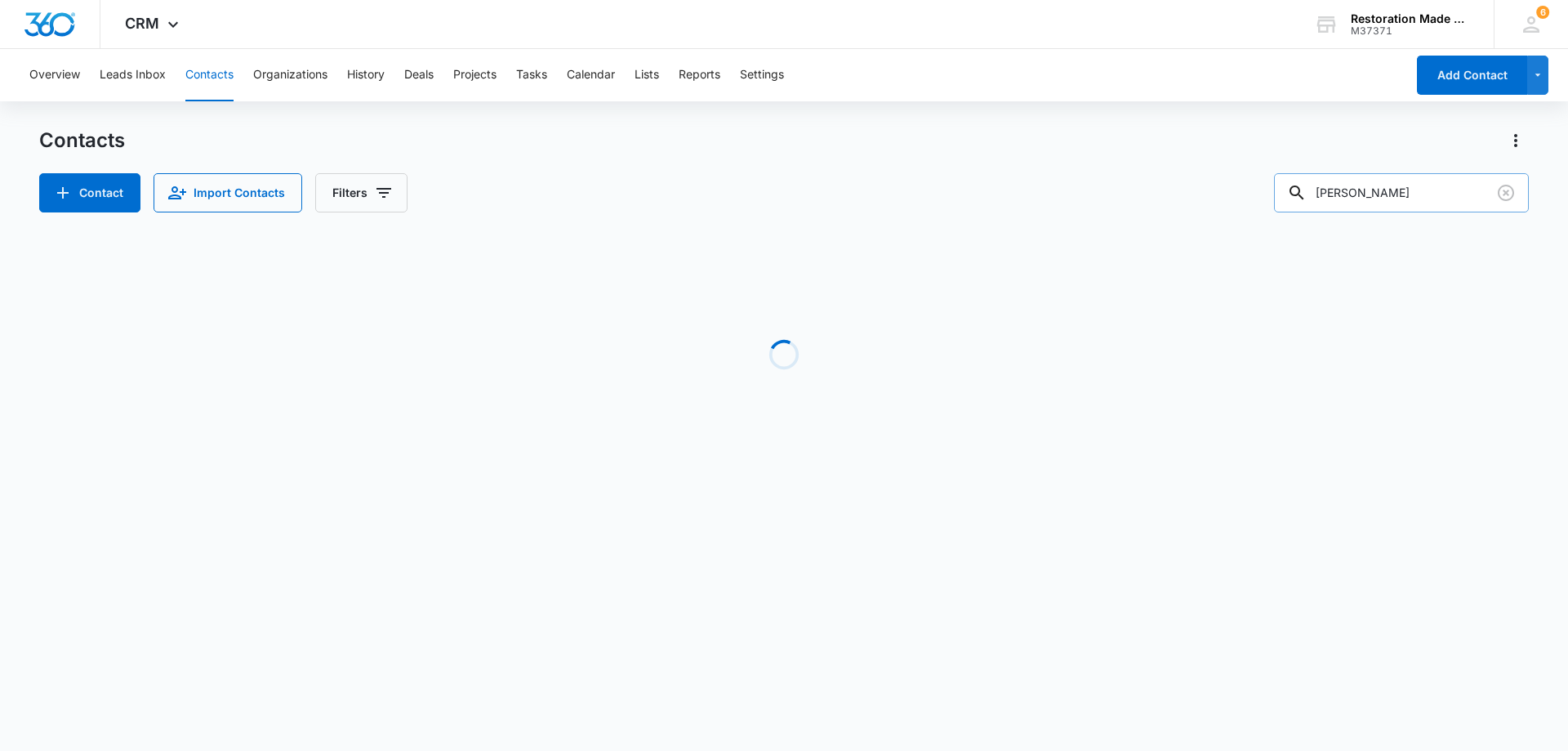
click at [1426, 195] on input "andrew" at bounding box center [1401, 193] width 255 height 39
type input "a"
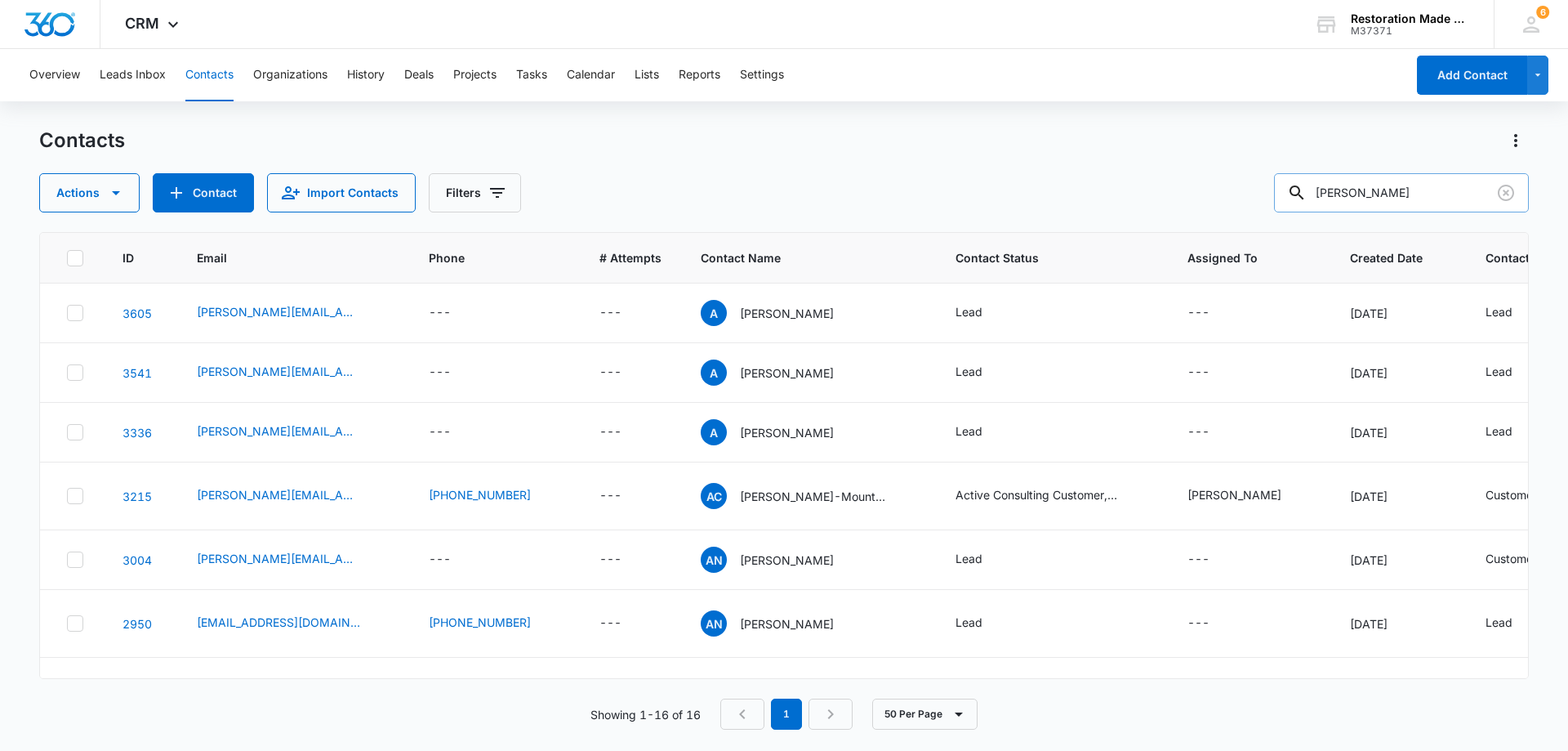
type input "scott noland"
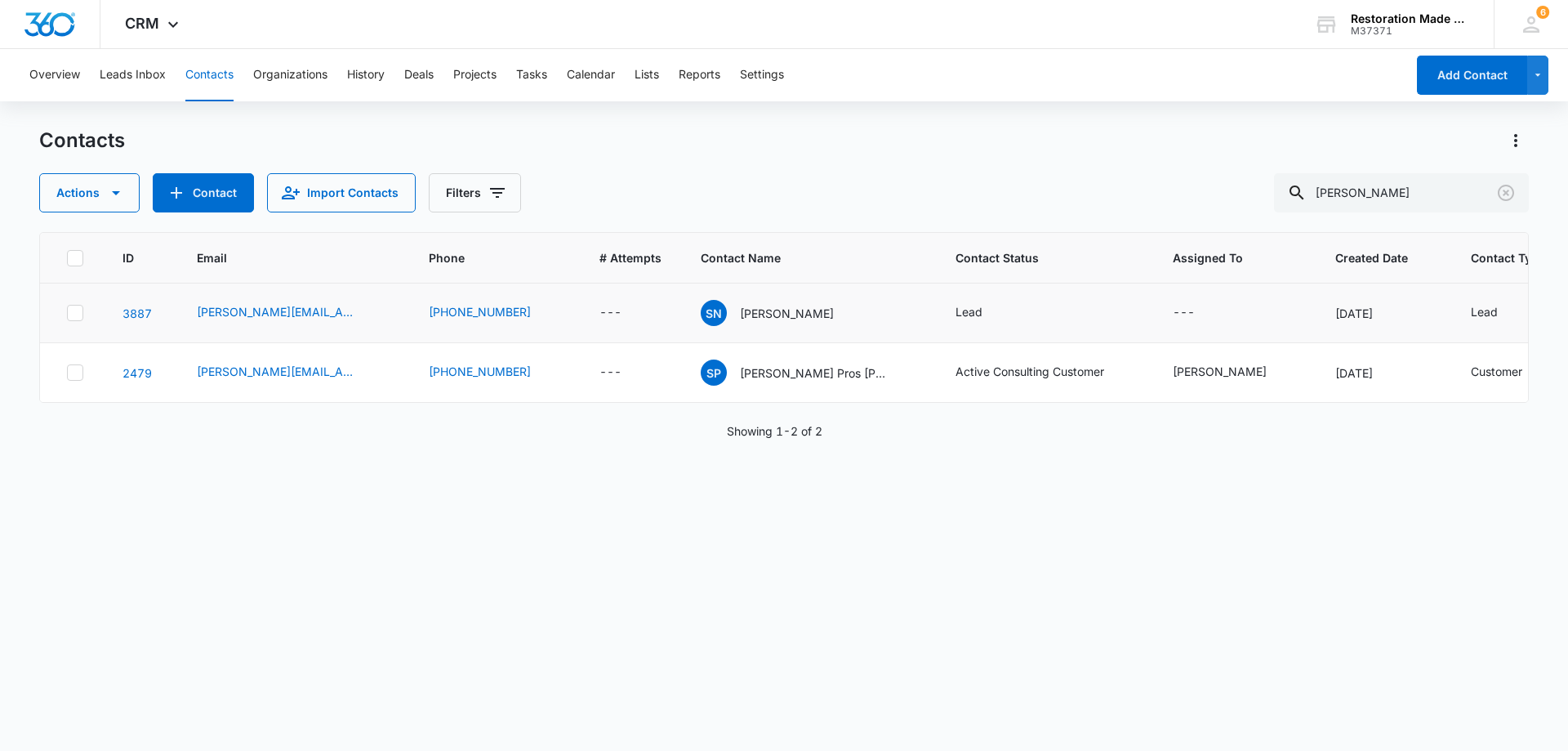
click at [79, 310] on icon at bounding box center [75, 312] width 10 height 7
click at [67, 313] on input "checkbox" at bounding box center [66, 313] width 1 height 1
click at [76, 370] on icon at bounding box center [75, 373] width 15 height 15
click at [67, 373] on input "checkbox" at bounding box center [66, 373] width 1 height 1
click at [118, 196] on icon "button" at bounding box center [116, 192] width 20 height 20
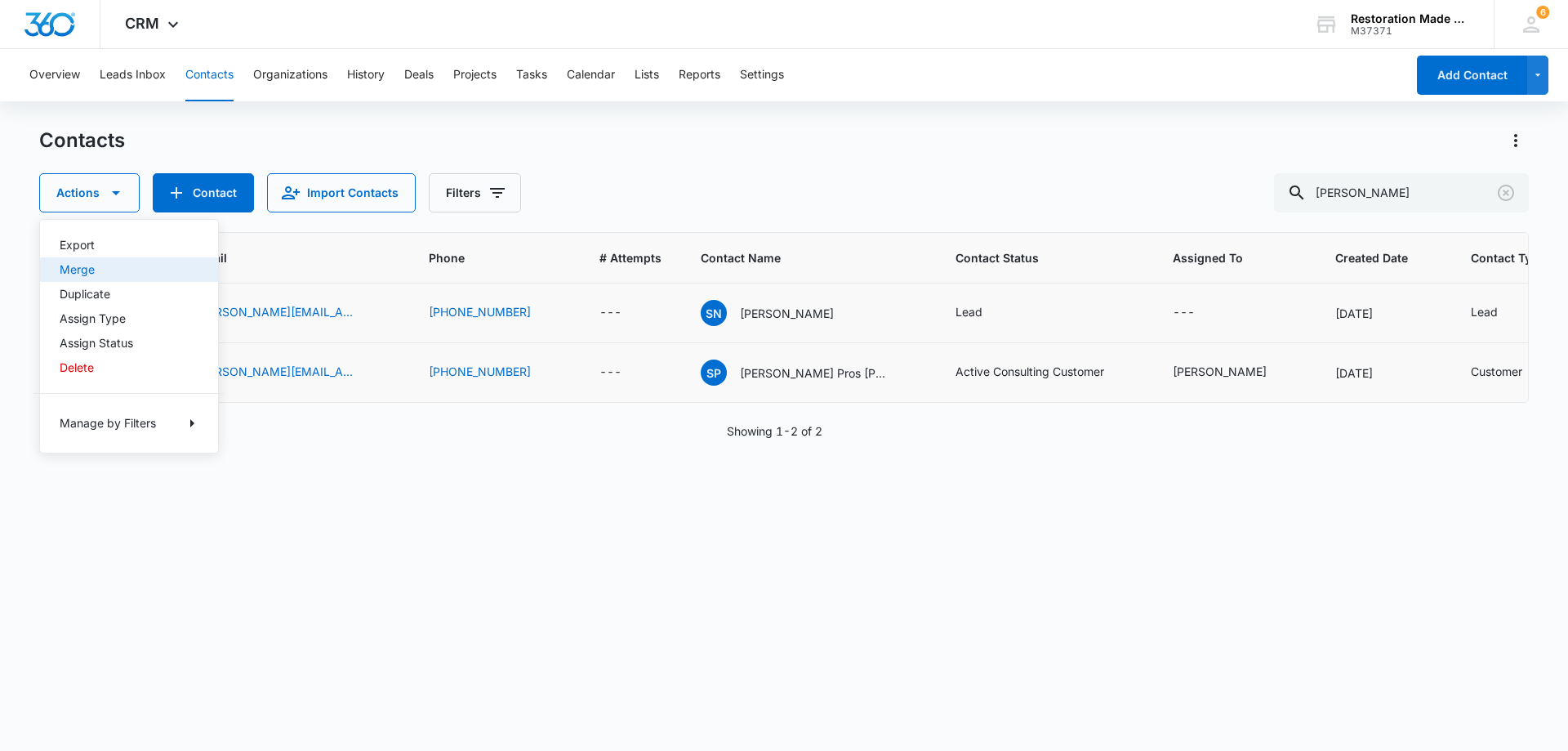
click at [83, 277] on button "Merge" at bounding box center [129, 269] width 178 height 25
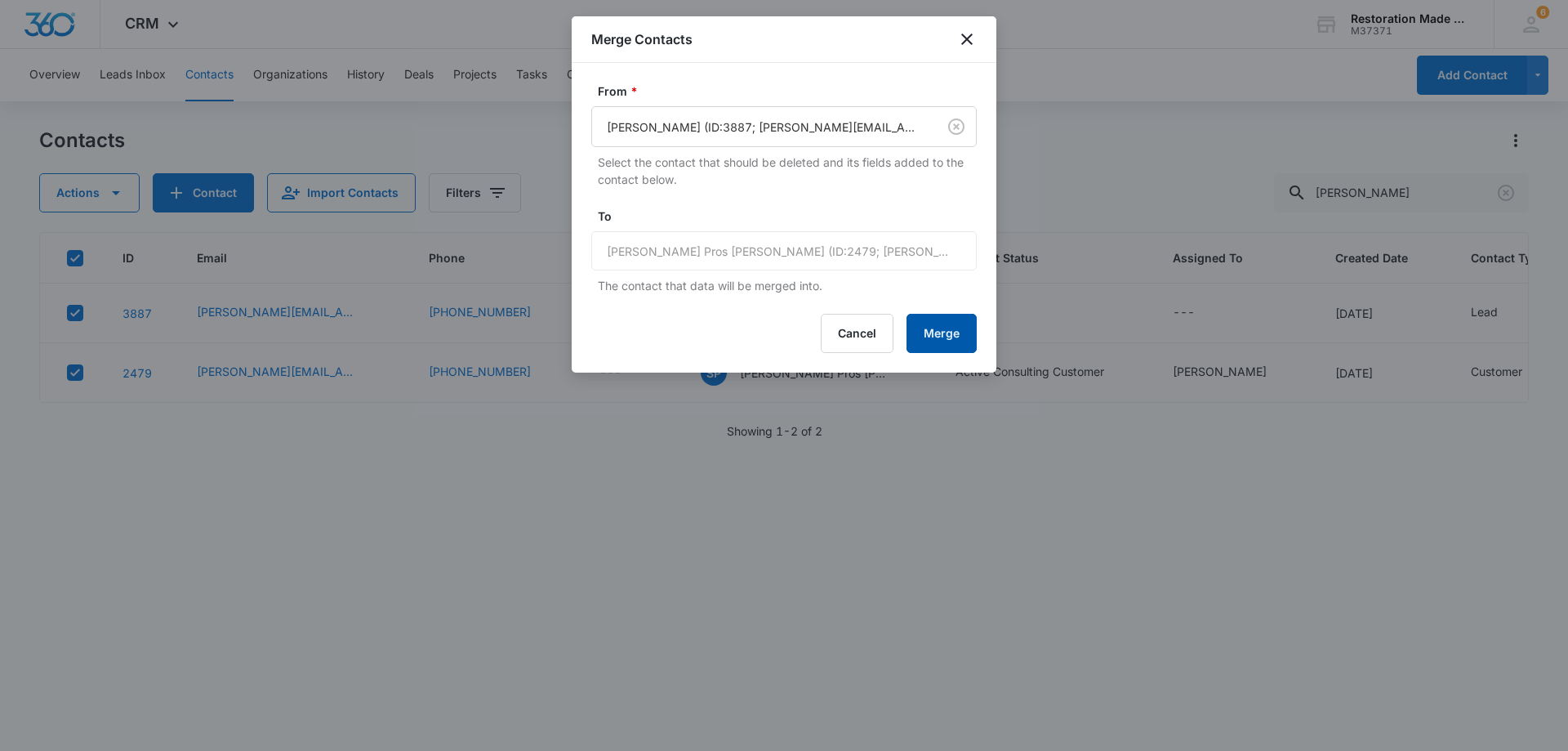
click at [941, 340] on button "Merge" at bounding box center [942, 333] width 70 height 39
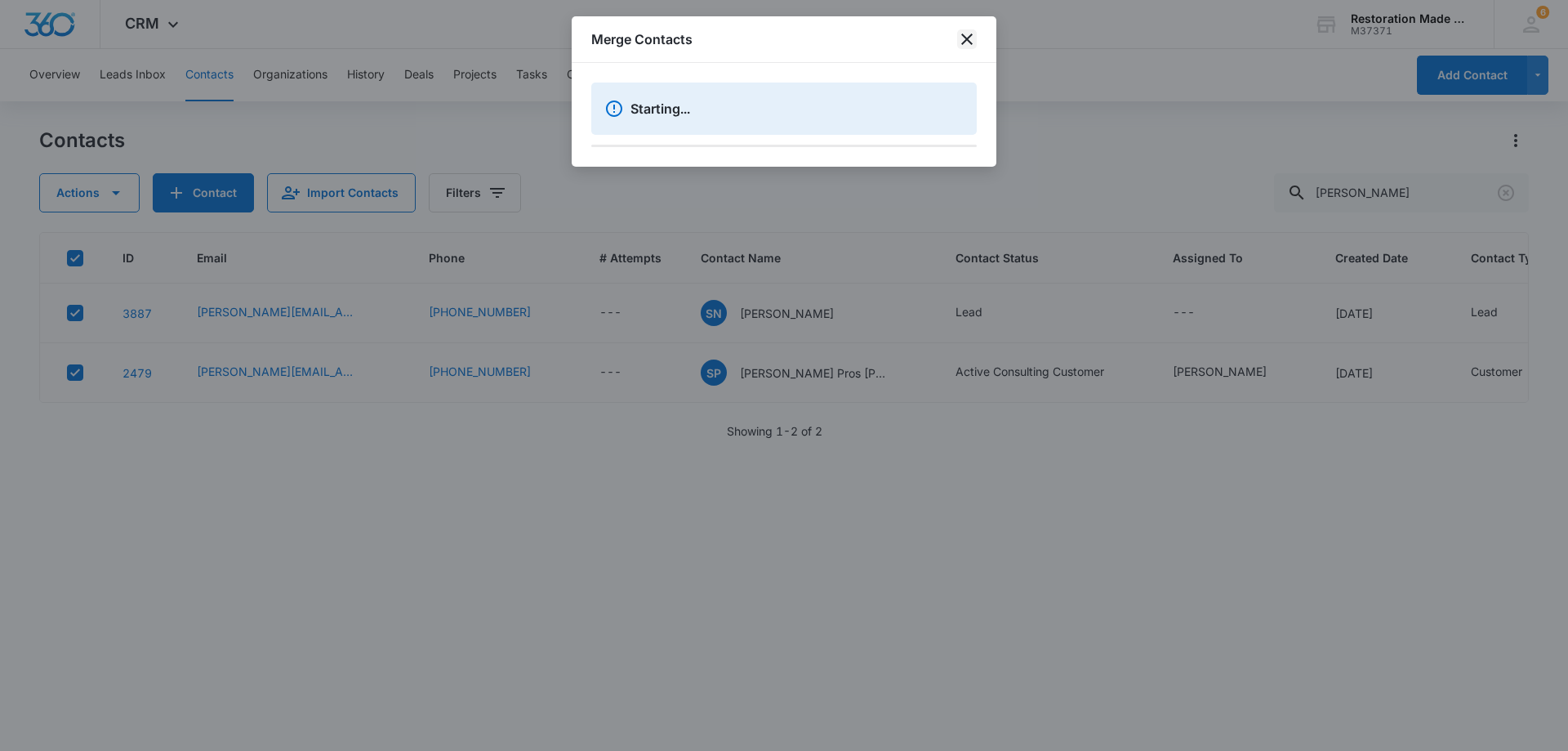
click at [964, 37] on icon "close" at bounding box center [967, 39] width 11 height 11
